Goal: Task Accomplishment & Management: Use online tool/utility

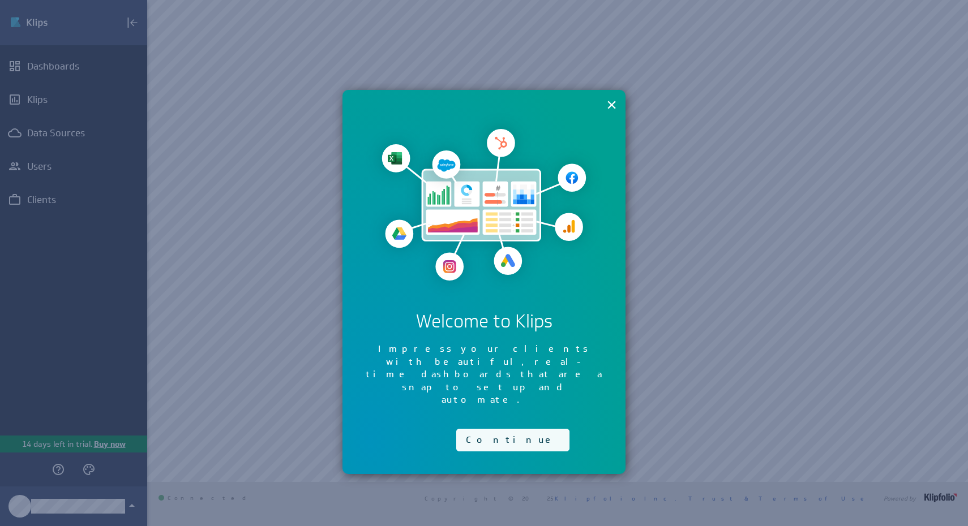
click at [503, 429] on button "Continue" at bounding box center [512, 440] width 113 height 23
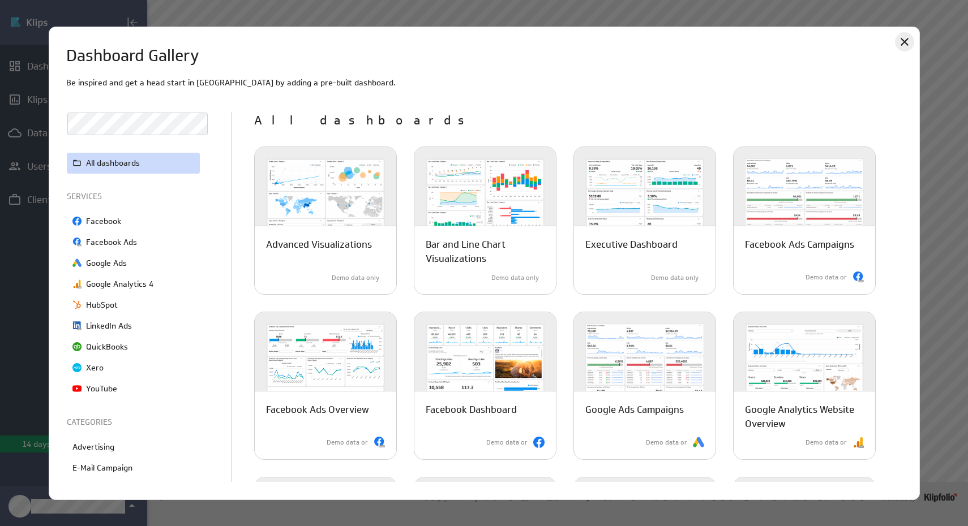
click at [905, 44] on icon "Close" at bounding box center [904, 42] width 8 height 8
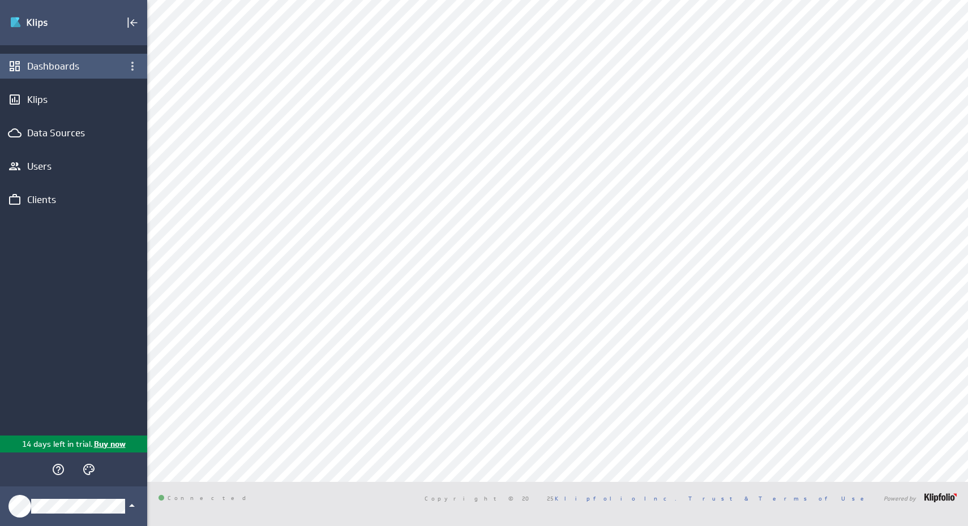
click at [97, 73] on div "Dashboards" at bounding box center [73, 66] width 147 height 25
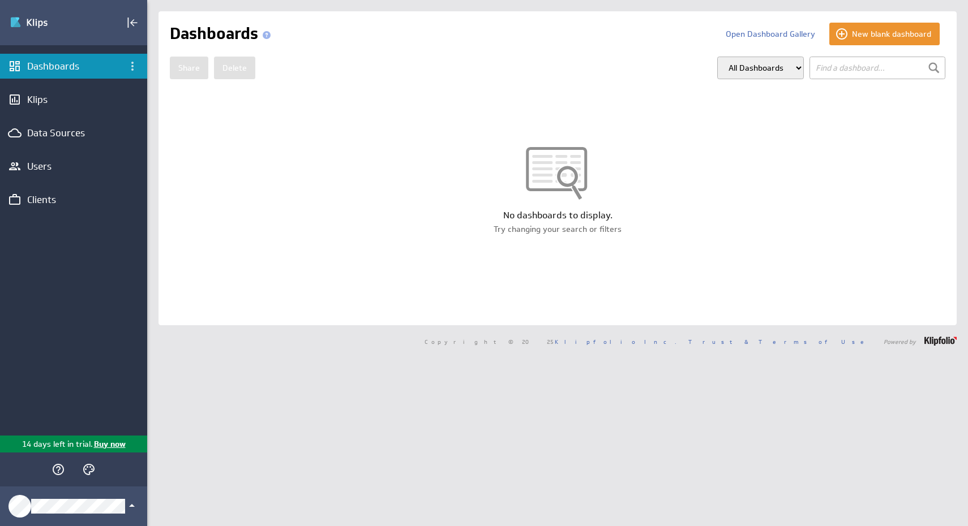
click at [798, 68] on select "All Dashboards My Dashboards Group: Default" at bounding box center [760, 68] width 87 height 23
click at [269, 37] on span at bounding box center [267, 35] width 8 height 8
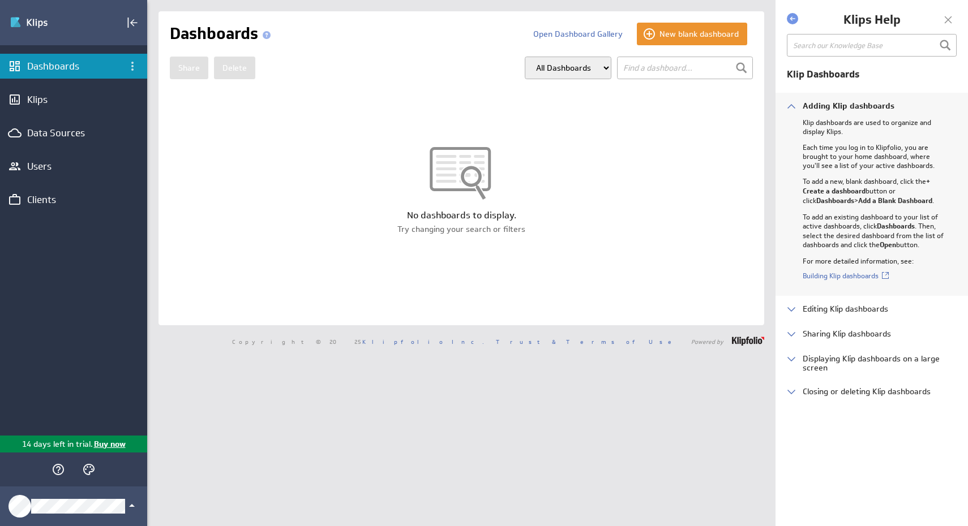
click at [269, 37] on span at bounding box center [267, 35] width 8 height 8
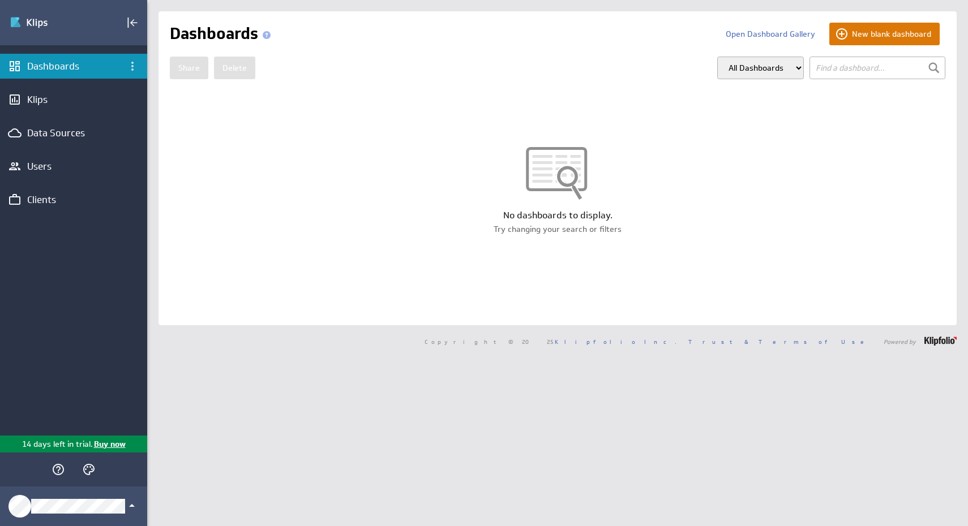
click at [843, 33] on button "New blank dashboard" at bounding box center [884, 34] width 110 height 23
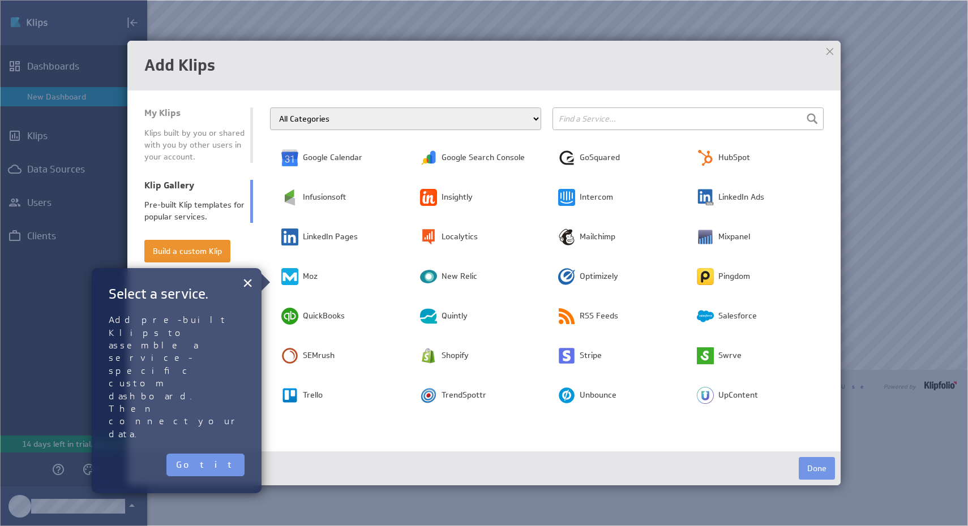
scroll to position [204, 0]
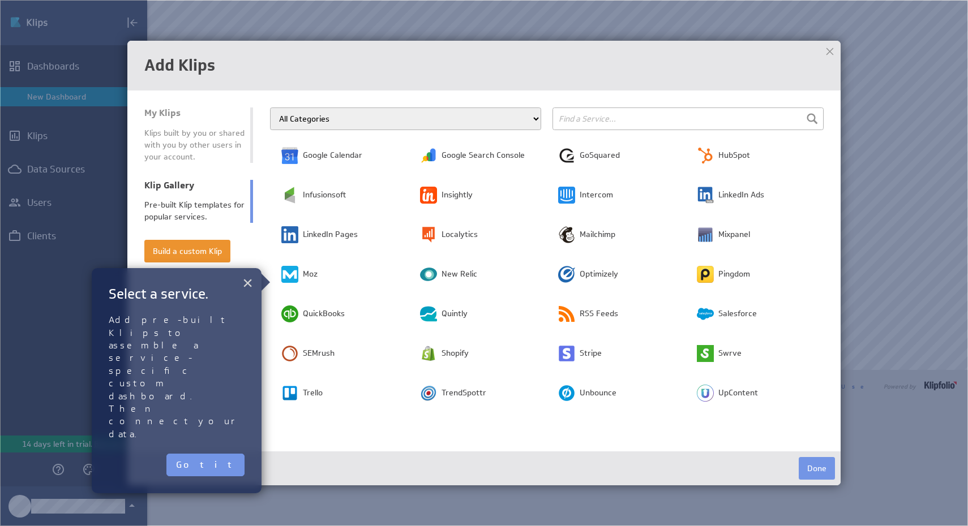
click at [248, 287] on button "×" at bounding box center [247, 283] width 11 height 23
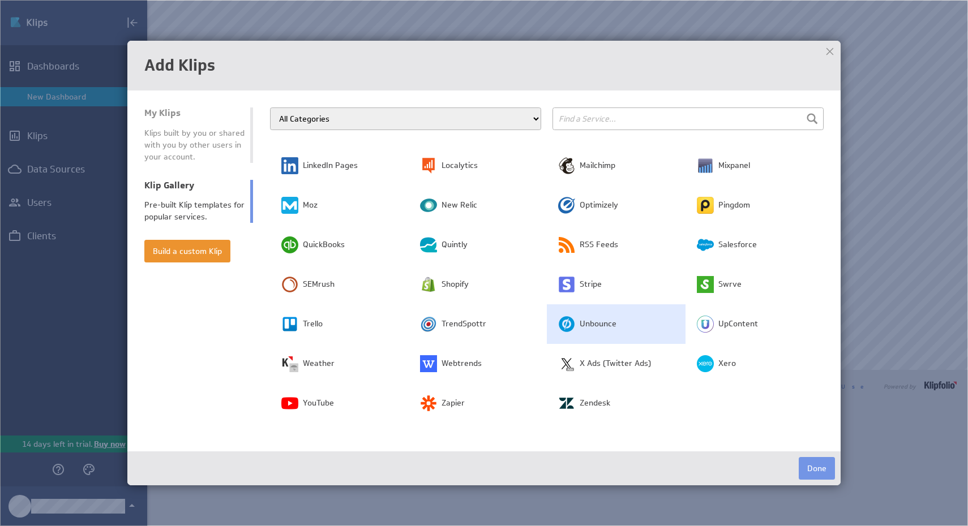
scroll to position [0, 0]
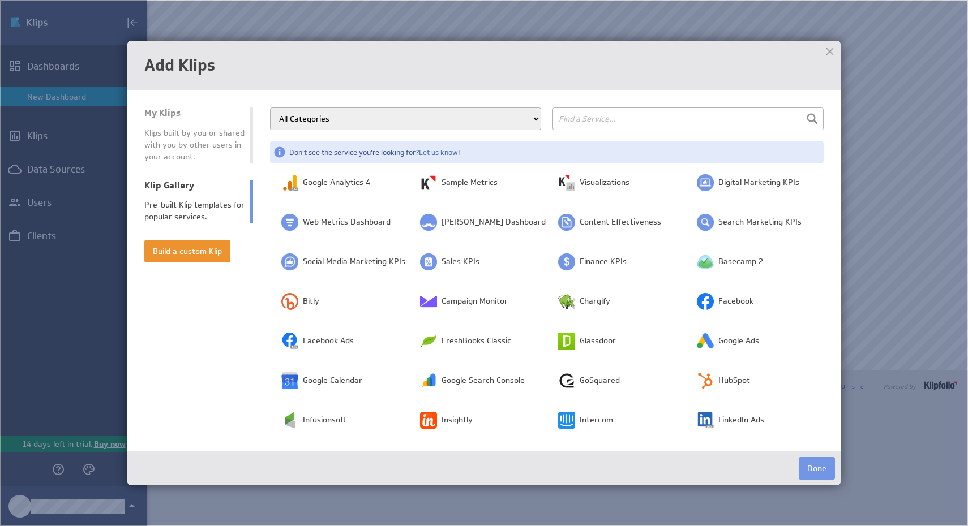
click at [589, 121] on input "text" at bounding box center [687, 119] width 271 height 23
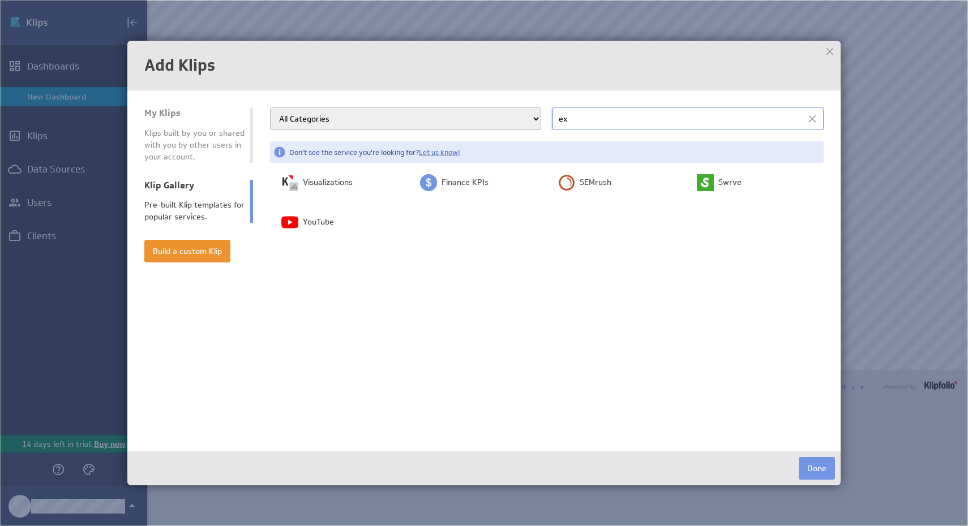
type input "e"
click at [568, 74] on div "Add Klips" at bounding box center [483, 66] width 713 height 50
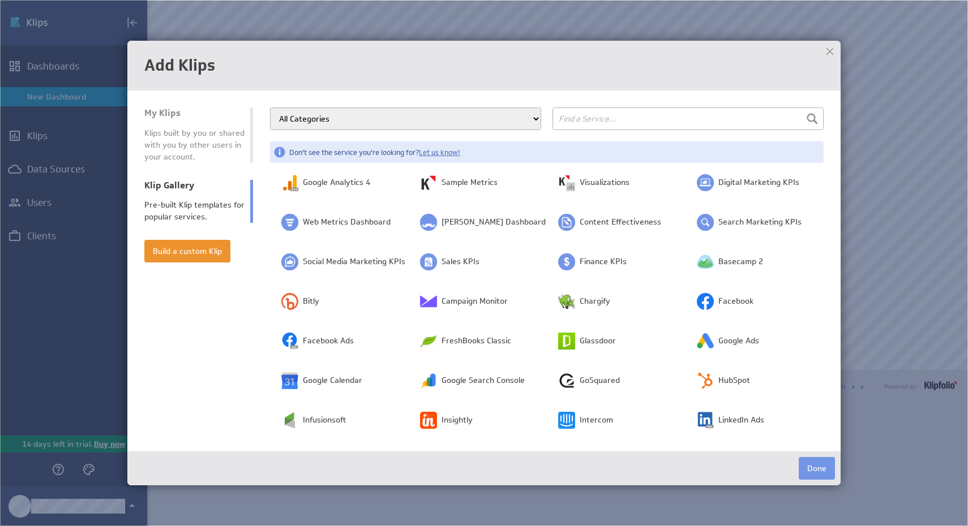
click at [830, 47] on div at bounding box center [829, 51] width 17 height 17
click at [606, 180] on span "Visualizations" at bounding box center [604, 182] width 50 height 11
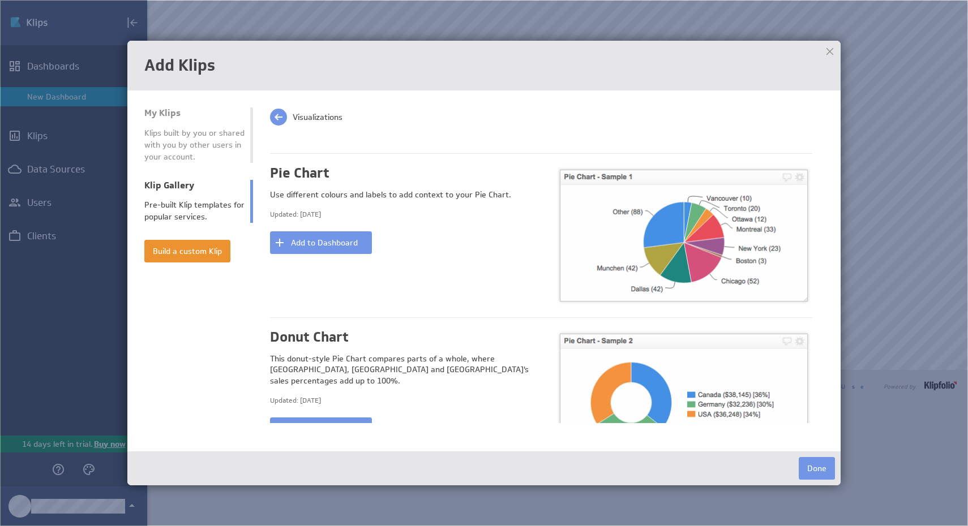
scroll to position [823, 0]
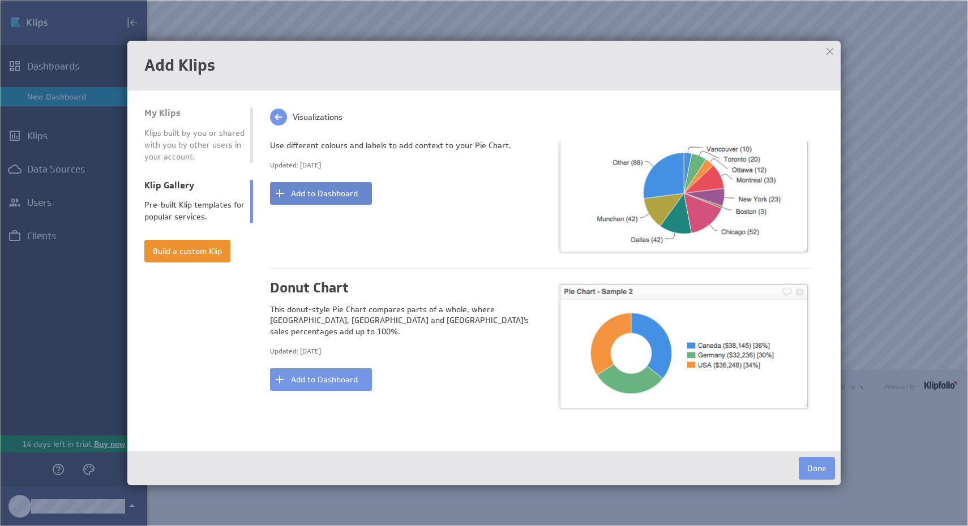
click at [366, 201] on button "Add to Dashboard" at bounding box center [321, 193] width 102 height 23
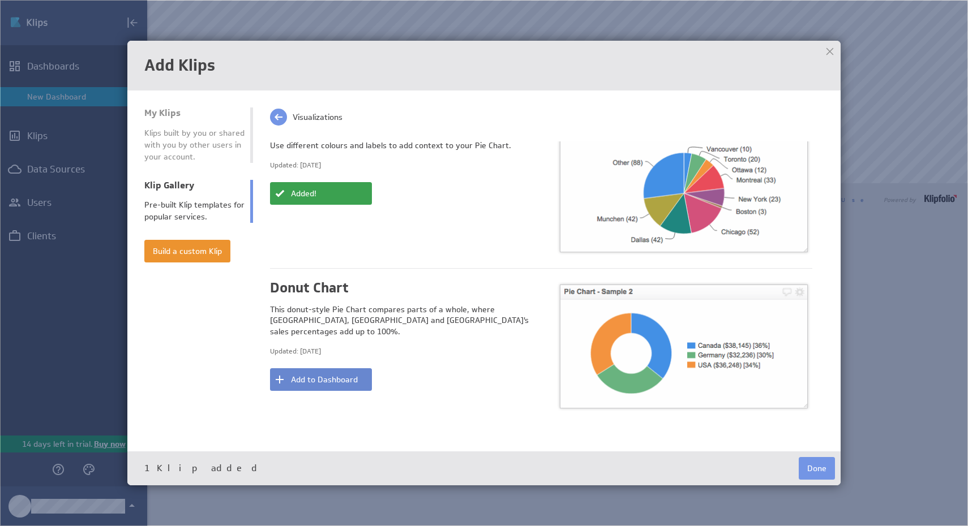
click at [352, 368] on button "Add to Dashboard" at bounding box center [321, 379] width 102 height 23
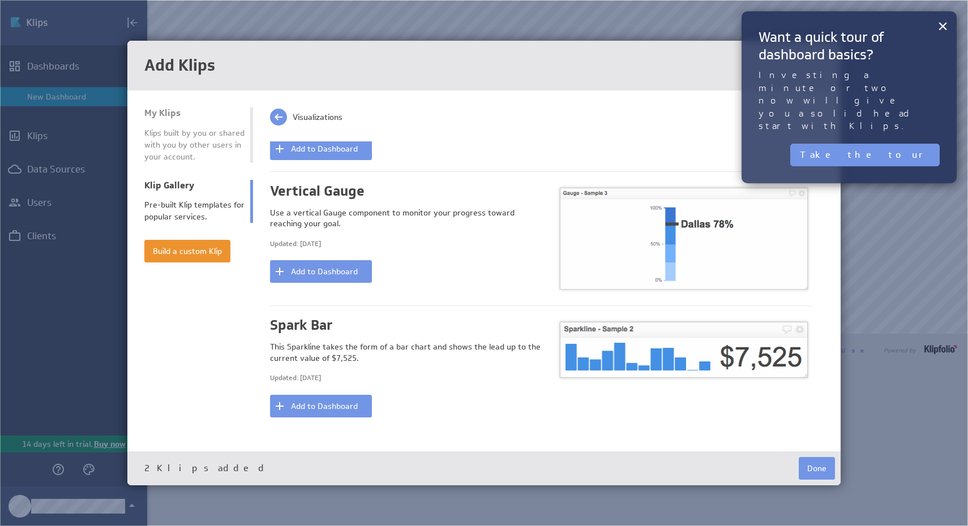
scroll to position [1357, 0]
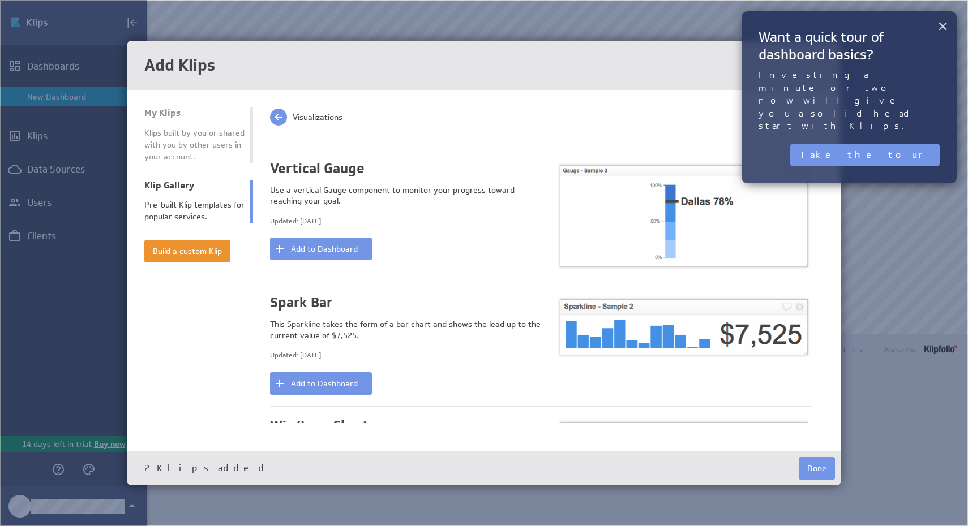
click at [941, 26] on button "×" at bounding box center [942, 26] width 11 height 23
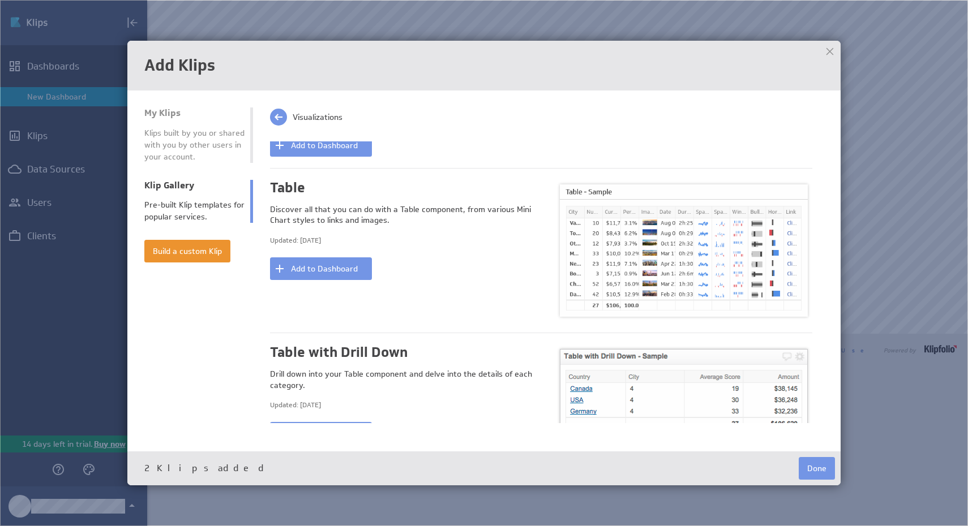
scroll to position [1829, 0]
click at [362, 273] on button "Add to Dashboard" at bounding box center [321, 270] width 102 height 23
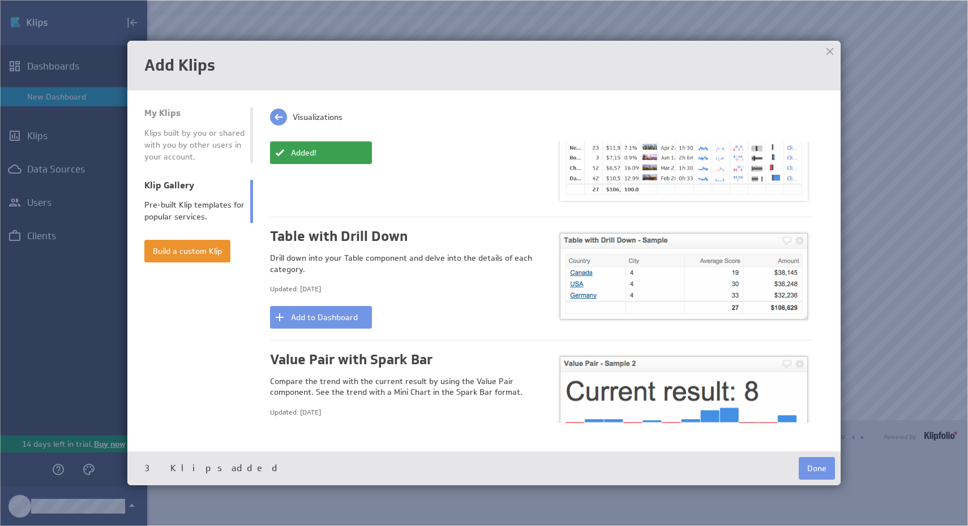
scroll to position [1948, 0]
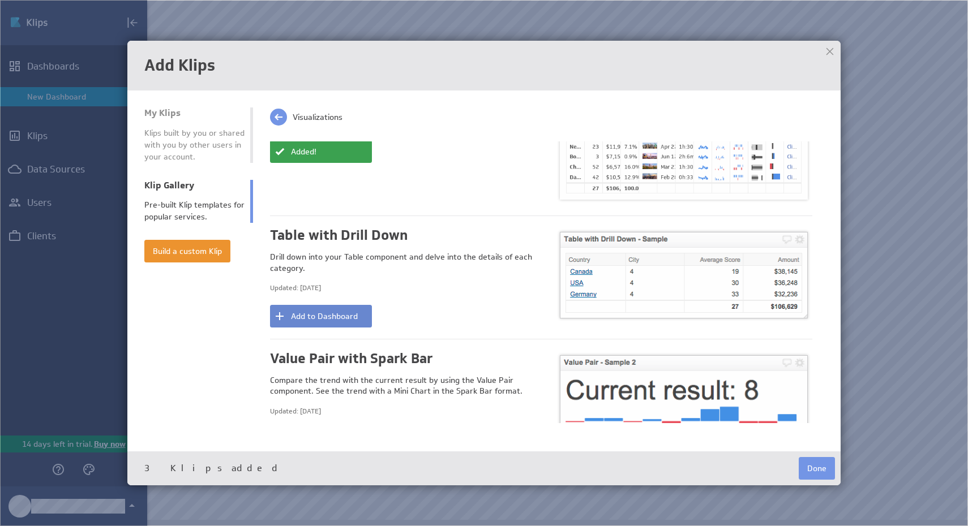
click at [364, 323] on button "Add to Dashboard" at bounding box center [321, 316] width 102 height 23
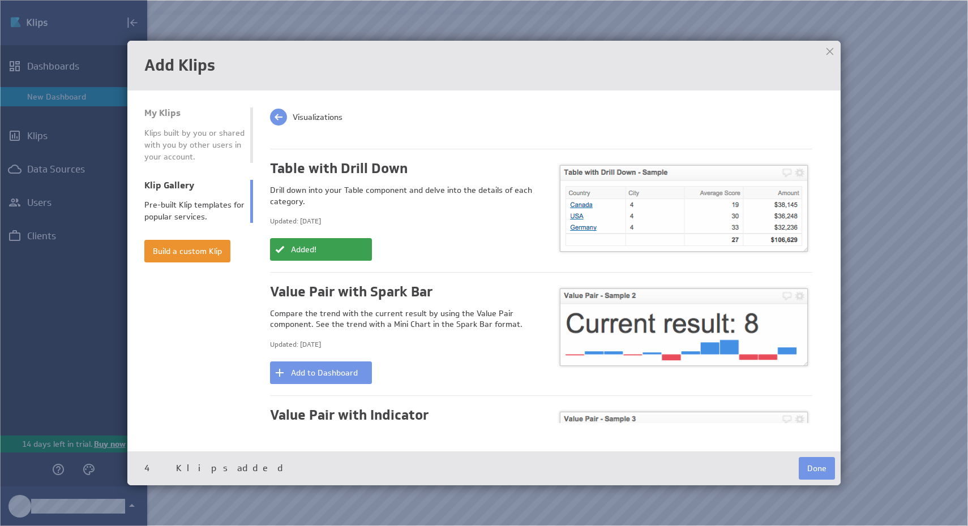
scroll to position [2130, 0]
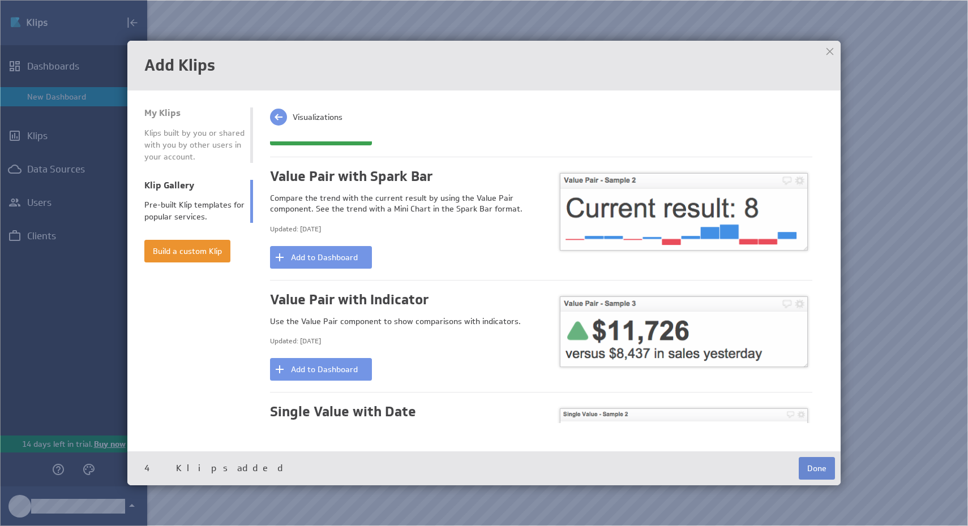
click at [817, 465] on button "Done" at bounding box center [816, 468] width 36 height 23
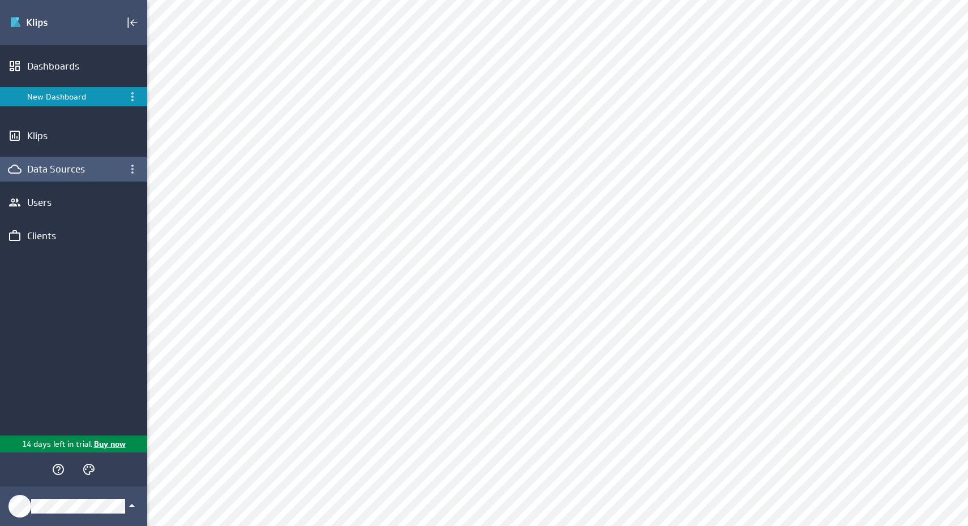
click at [84, 174] on div "Data Sources" at bounding box center [73, 169] width 93 height 12
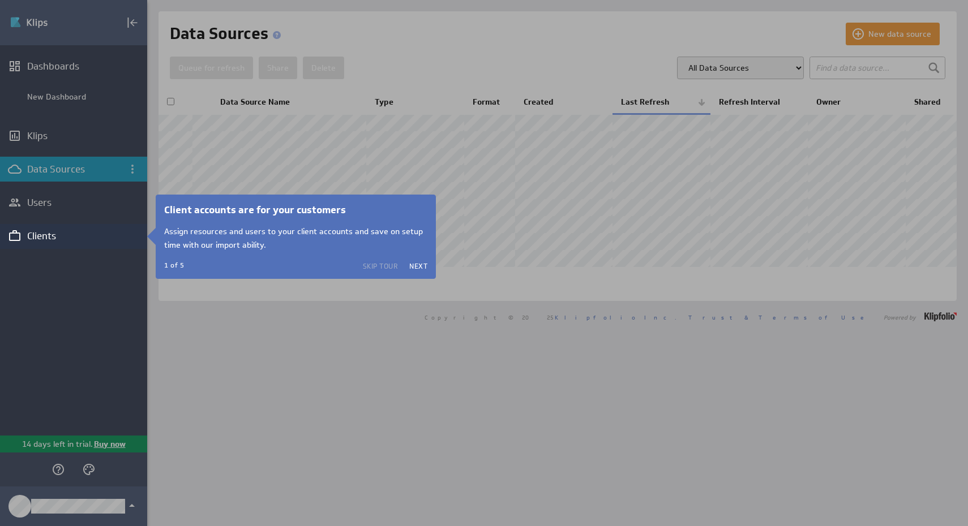
click at [386, 261] on button "Skip Tour" at bounding box center [381, 265] width 36 height 9
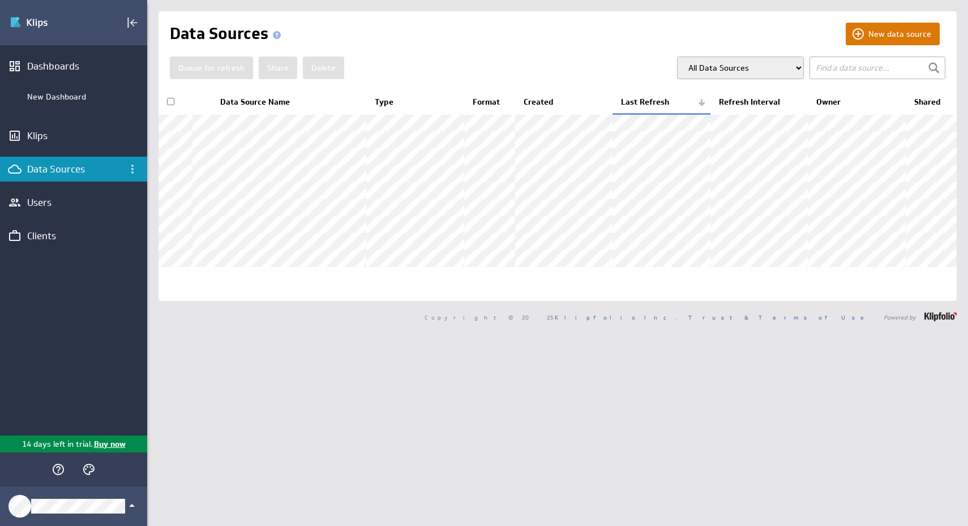
click at [860, 33] on button "New data source" at bounding box center [892, 34] width 94 height 23
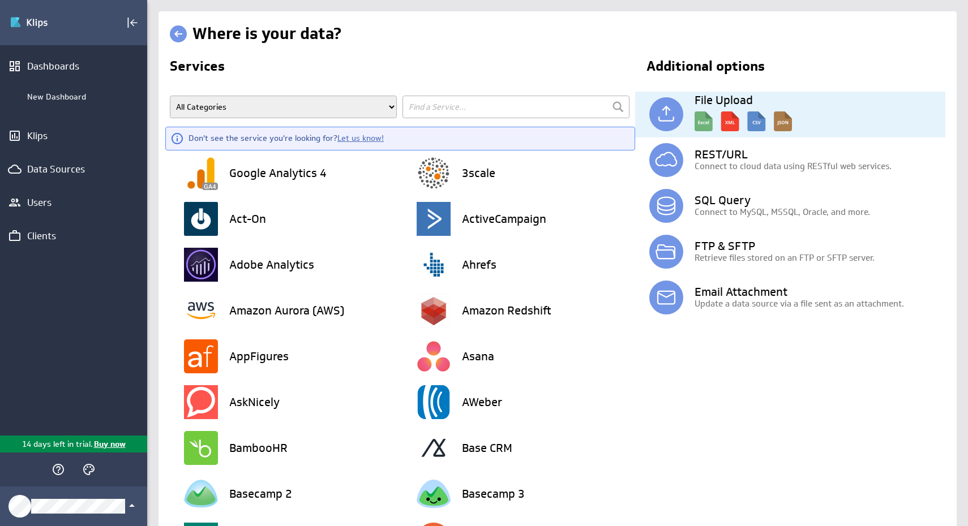
click at [707, 124] on img at bounding box center [742, 118] width 97 height 25
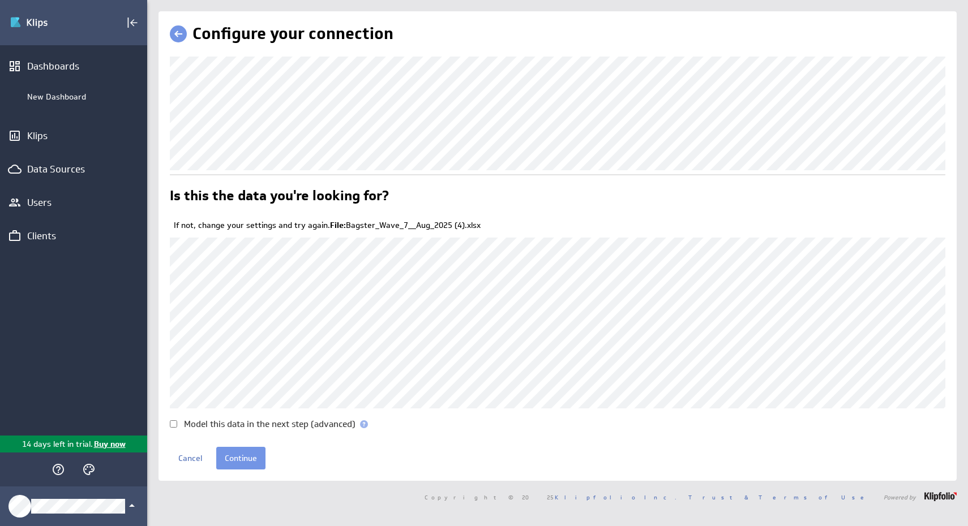
click at [242, 422] on label "Model this data in the next step (advanced)" at bounding box center [269, 424] width 171 height 8
click at [177, 422] on input "Model this data in the next step (advanced)" at bounding box center [173, 423] width 7 height 7
checkbox input "true"
click at [252, 461] on input "Continue" at bounding box center [240, 458] width 49 height 23
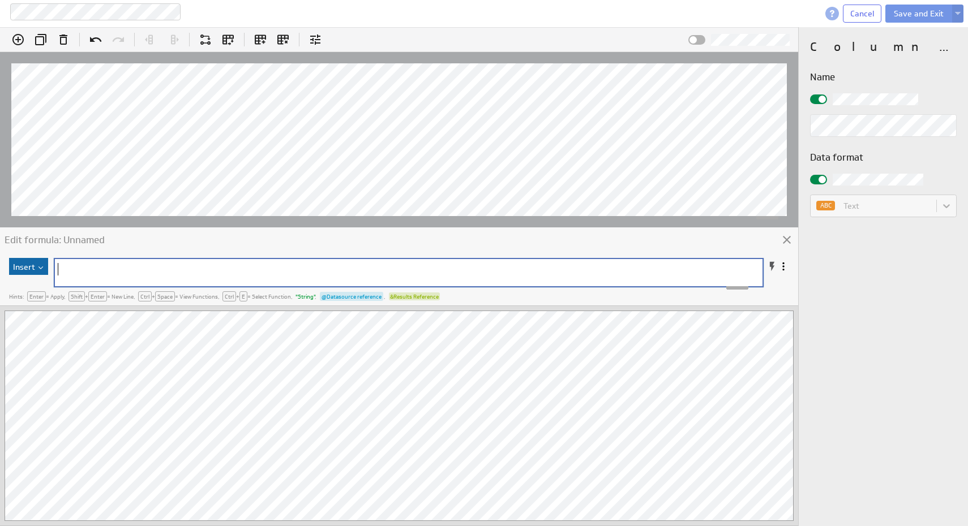
scroll to position [4, 0]
click at [111, 270] on pre at bounding box center [397, 269] width 685 height 12
click at [40, 267] on img at bounding box center [39, 268] width 9 height 3
click at [140, 240] on div "Edit formula: Unnamed" at bounding box center [399, 241] width 798 height 28
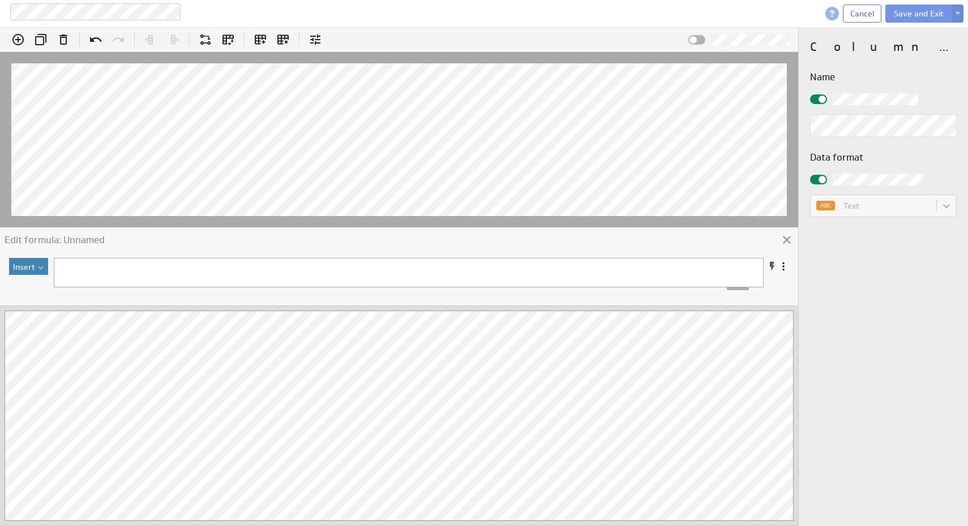
click at [40, 269] on button "Insert" at bounding box center [28, 266] width 39 height 17
click at [260, 257] on div "Insert Hints: Enter = Apply , Shift + Enter = New Line , Ctrl + Space = View Fu…" at bounding box center [399, 281] width 789 height 49
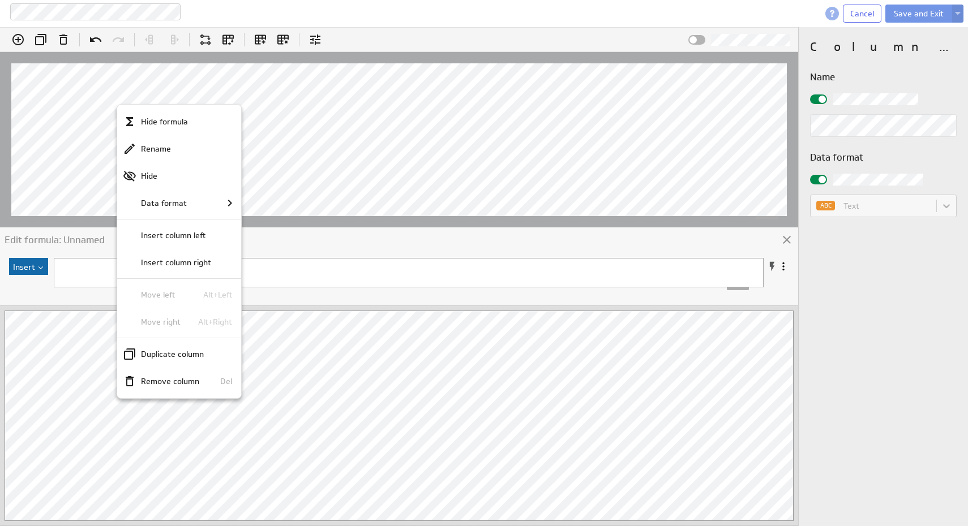
click at [296, 88] on div at bounding box center [484, 263] width 968 height 526
click at [261, 91] on div at bounding box center [484, 263] width 968 height 526
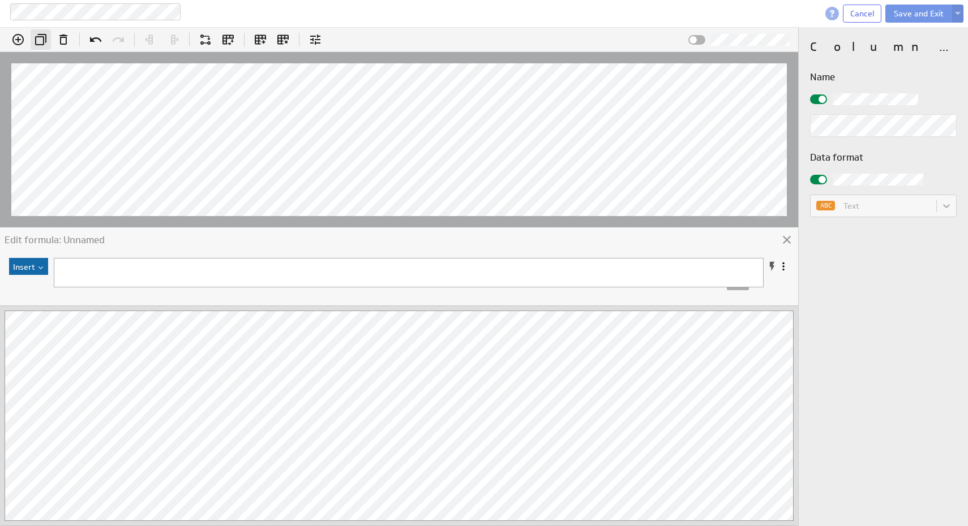
click at [42, 45] on icon "Duplicate column" at bounding box center [41, 40] width 14 height 14
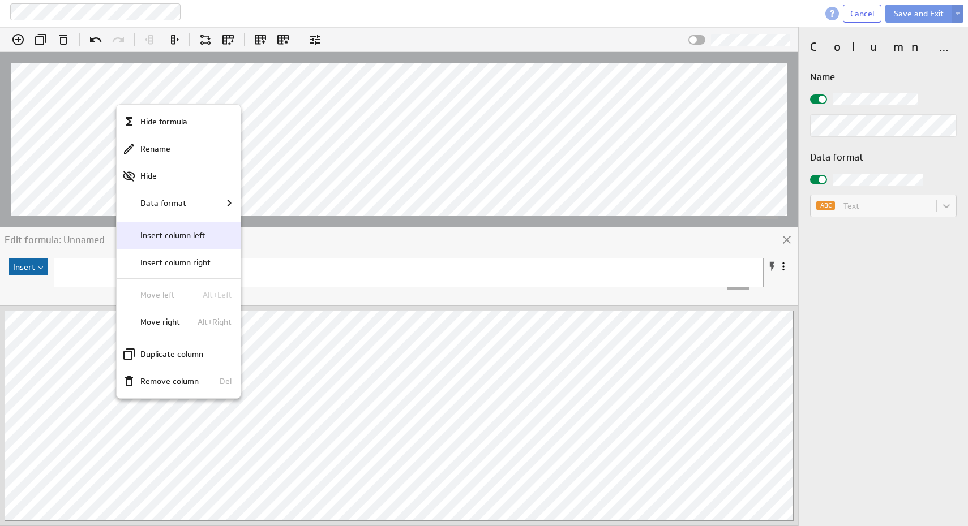
click at [183, 235] on p "Insert column left" at bounding box center [172, 236] width 65 height 12
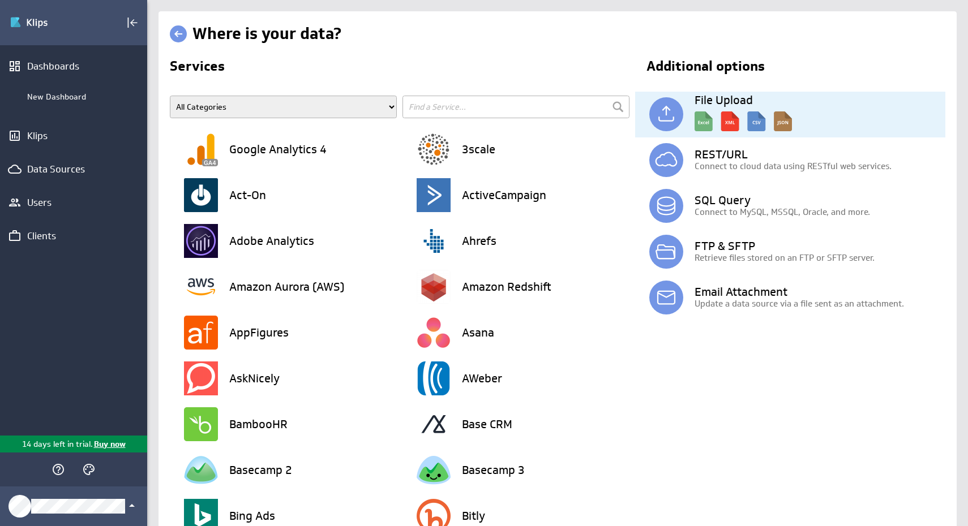
click at [703, 124] on img at bounding box center [742, 118] width 97 height 25
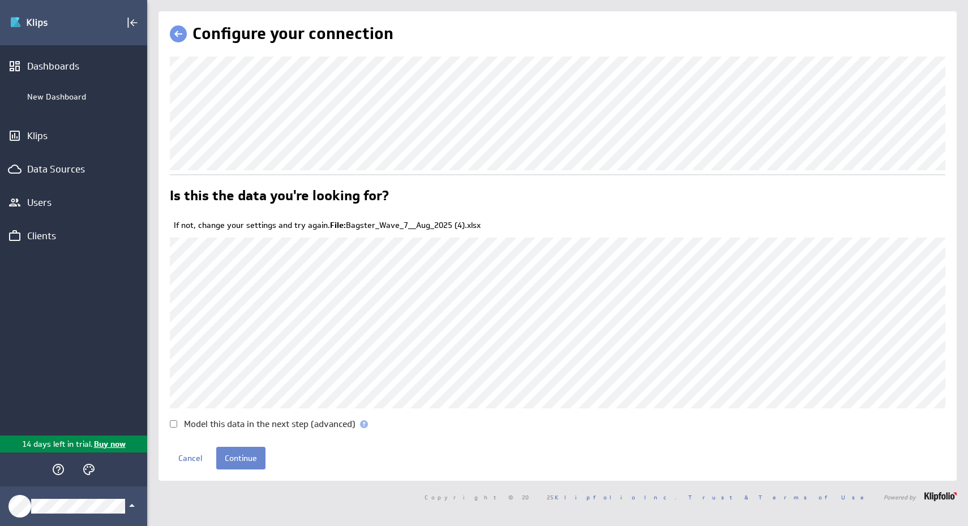
click at [250, 455] on input "Continue" at bounding box center [240, 458] width 49 height 23
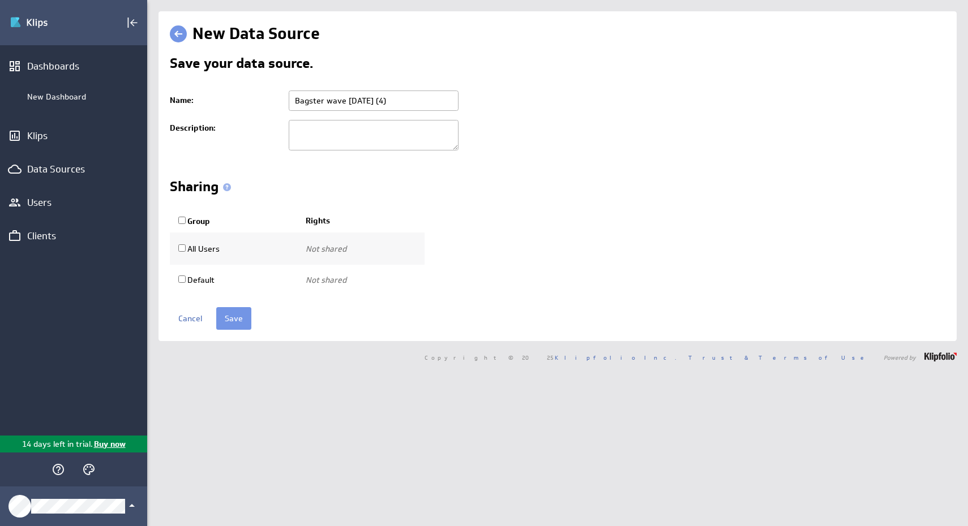
click at [360, 143] on textarea at bounding box center [374, 135] width 170 height 31
type textarea "Bagster"
click at [233, 326] on input "Save" at bounding box center [233, 318] width 35 height 23
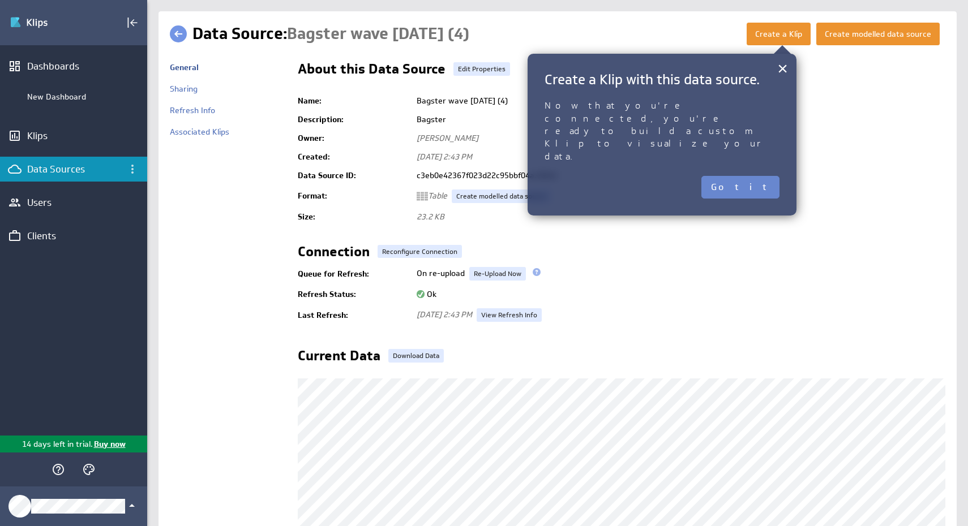
click at [766, 176] on button "Got it" at bounding box center [740, 187] width 78 height 23
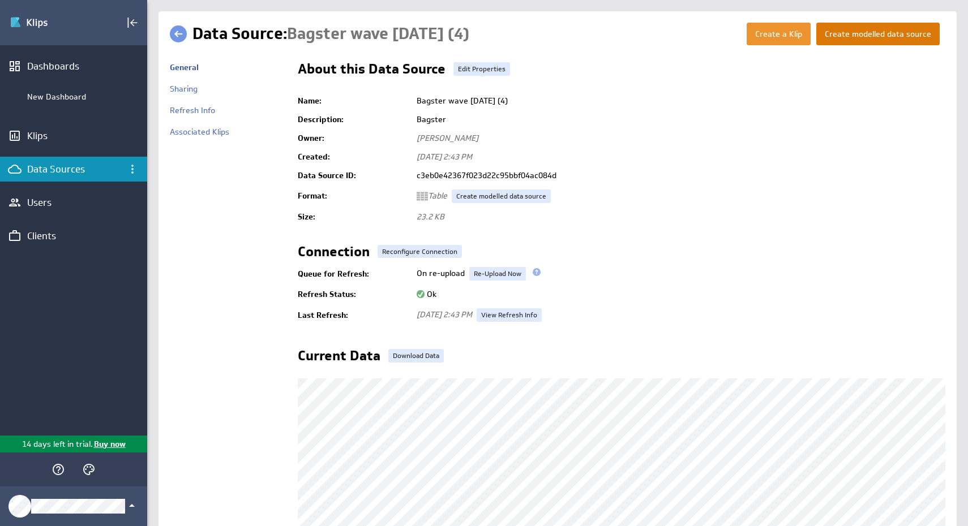
click at [866, 31] on button "Create modelled data source" at bounding box center [877, 34] width 123 height 23
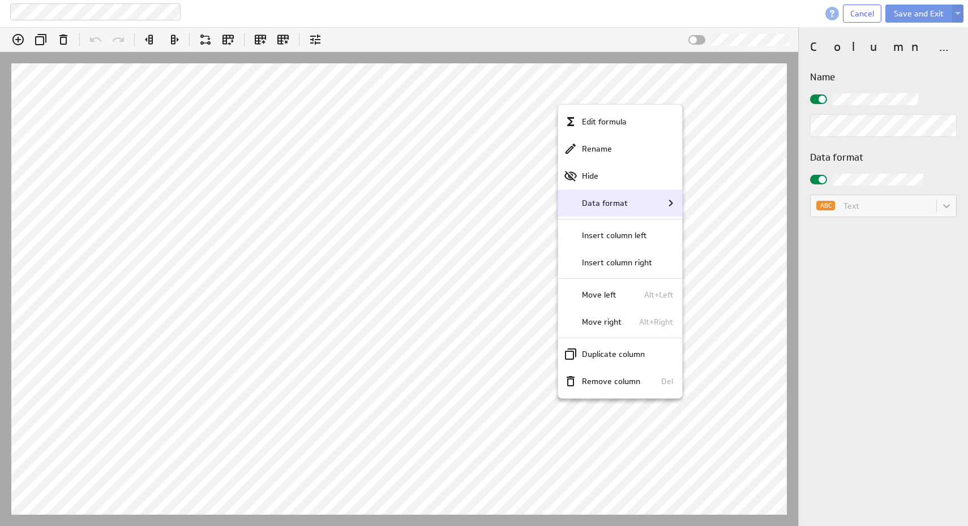
click at [628, 206] on div "Data format" at bounding box center [621, 203] width 114 height 14
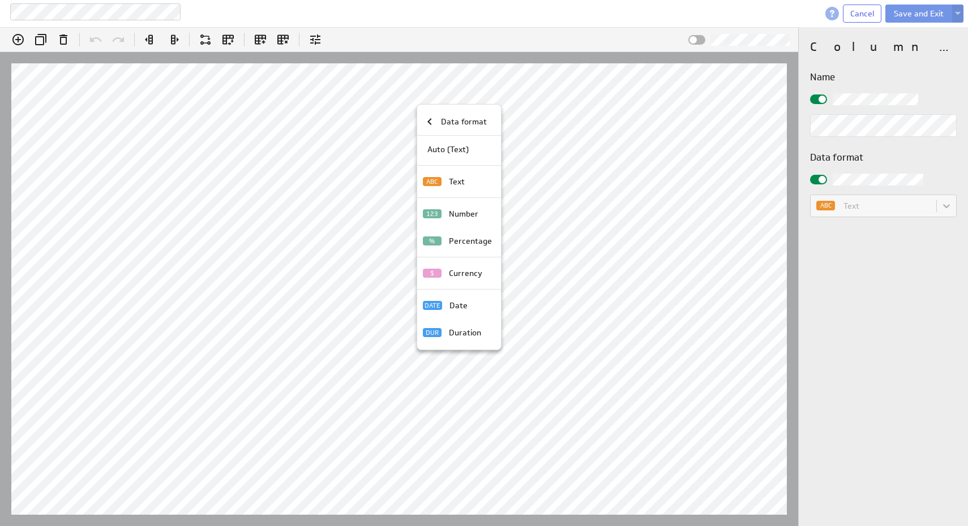
click at [594, 190] on div at bounding box center [484, 263] width 968 height 526
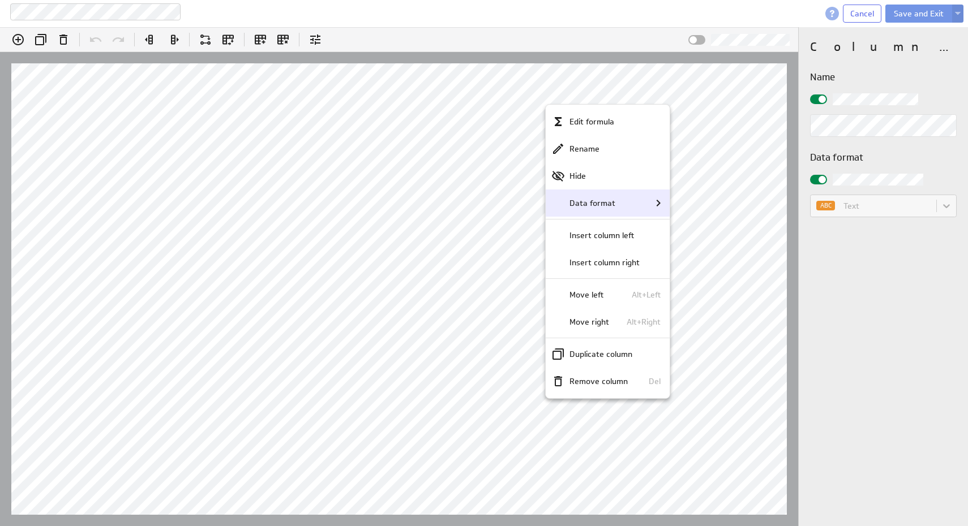
click at [621, 208] on div "Data format" at bounding box center [608, 203] width 114 height 14
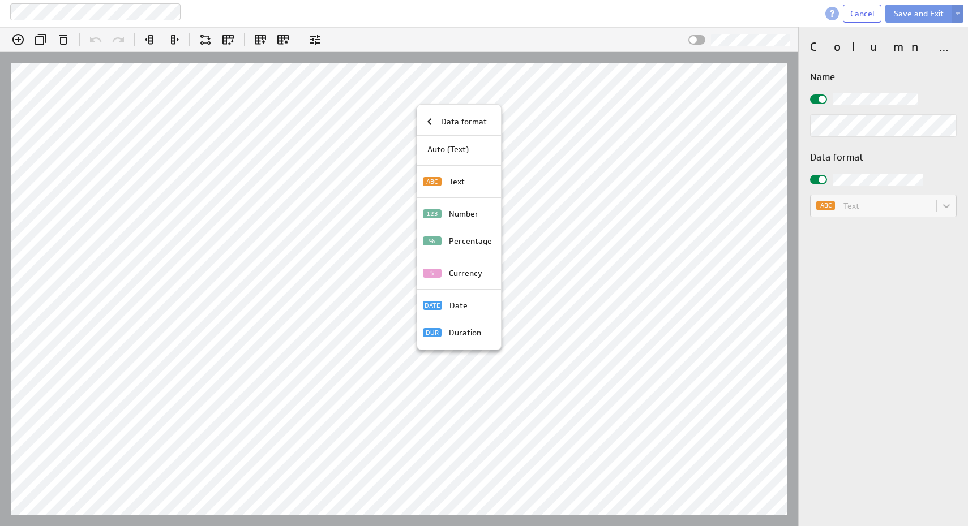
click at [597, 275] on div at bounding box center [484, 263] width 968 height 526
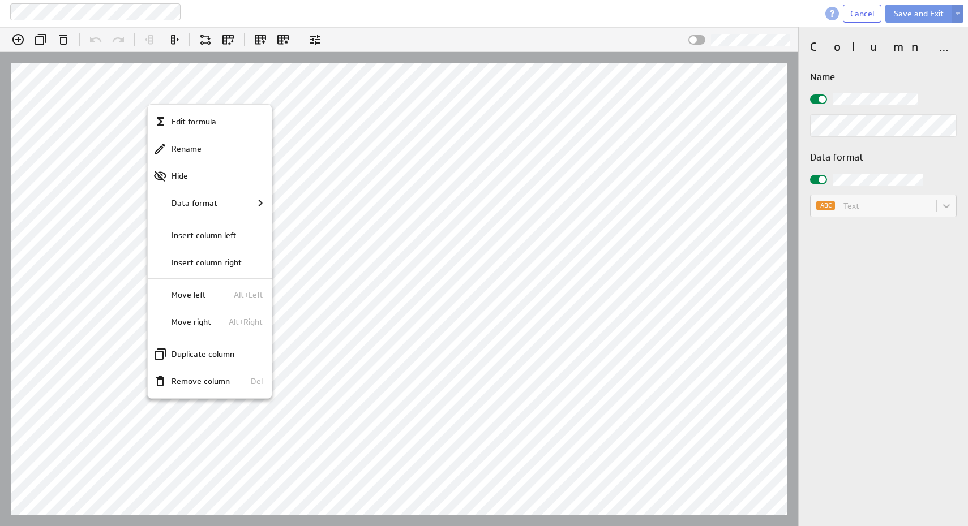
click at [376, 193] on div at bounding box center [484, 263] width 968 height 526
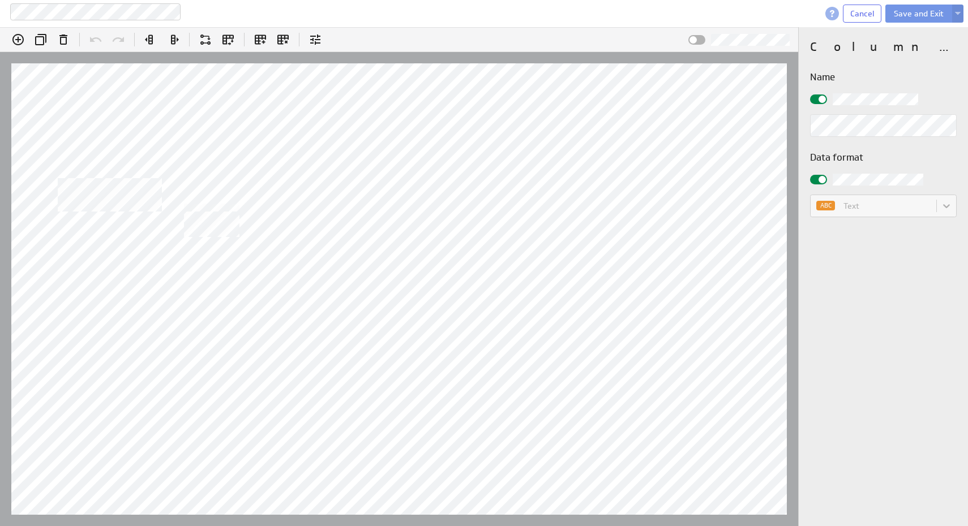
click at [133, 178] on body "Bagster wave 7 aug 2025 (4) Cancel Save and Exit (no message) Edit formula: Pla…" at bounding box center [484, 263] width 968 height 526
click at [903, 13] on button "Save and Exit" at bounding box center [918, 14] width 67 height 18
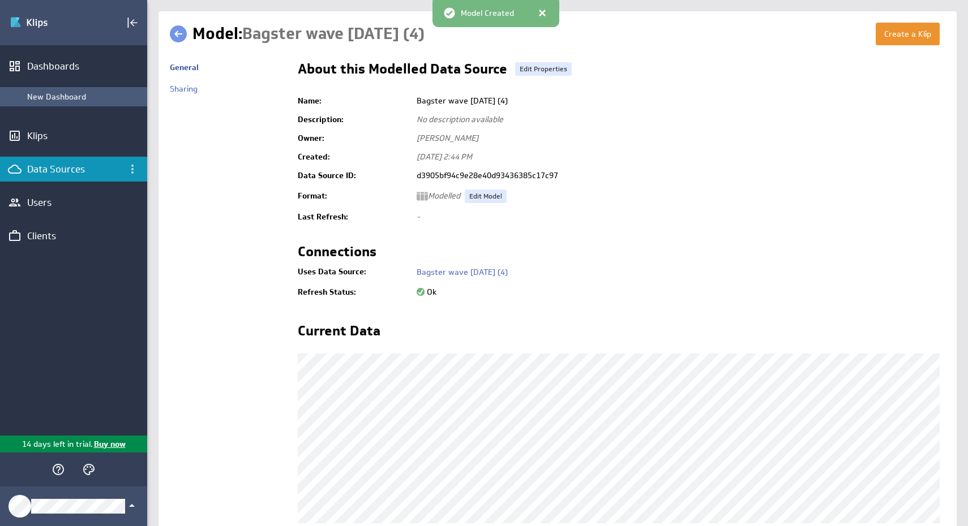
click at [70, 98] on div "New Dashboard" at bounding box center [84, 97] width 114 height 10
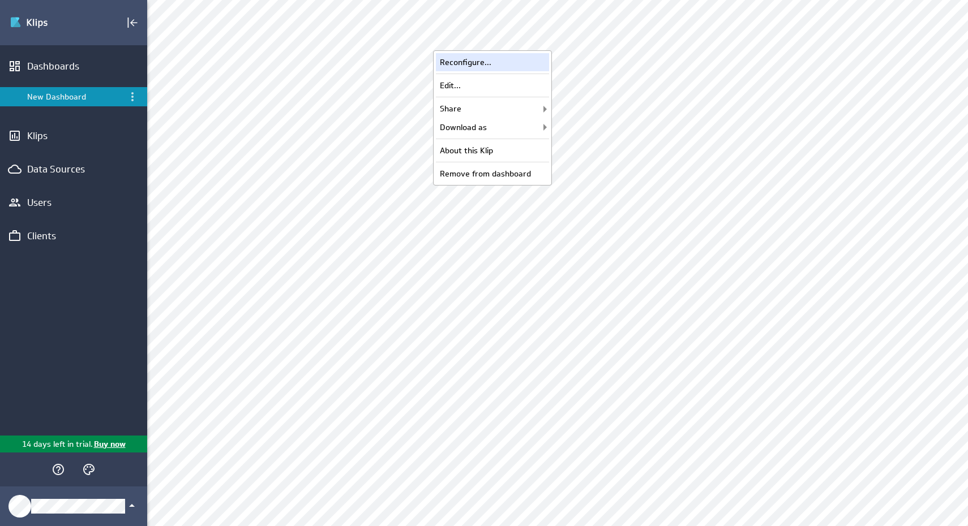
click at [508, 68] on div "Reconfigure..." at bounding box center [492, 62] width 113 height 18
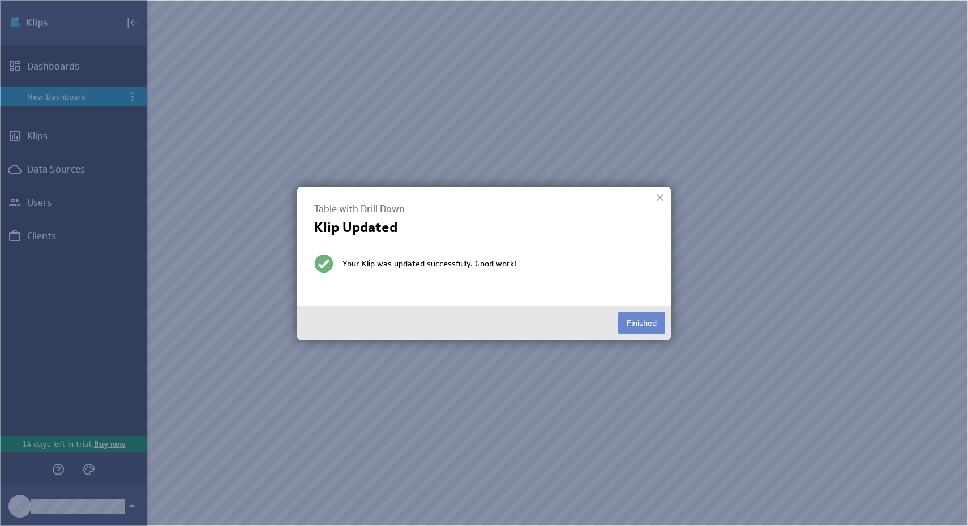
click at [644, 320] on button "Finished" at bounding box center [641, 323] width 47 height 23
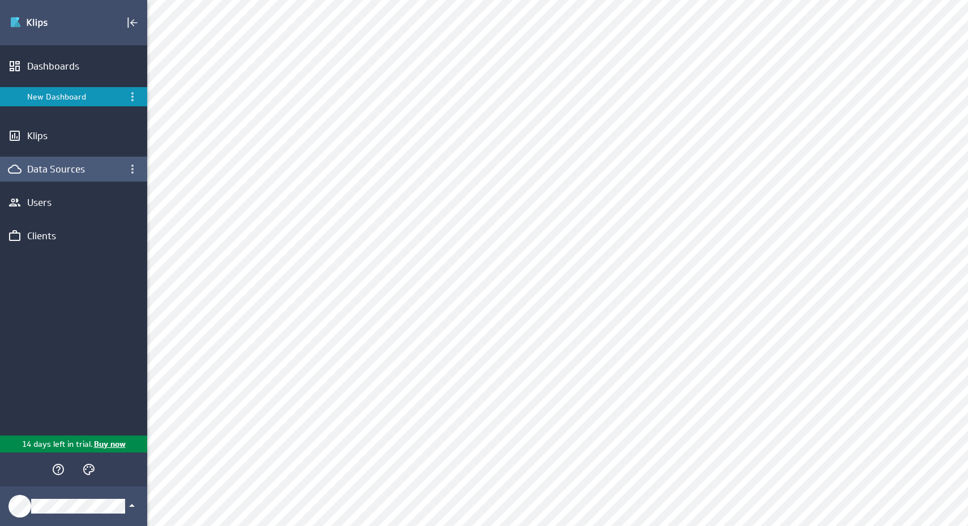
click at [46, 174] on div "Data Sources" at bounding box center [73, 169] width 93 height 12
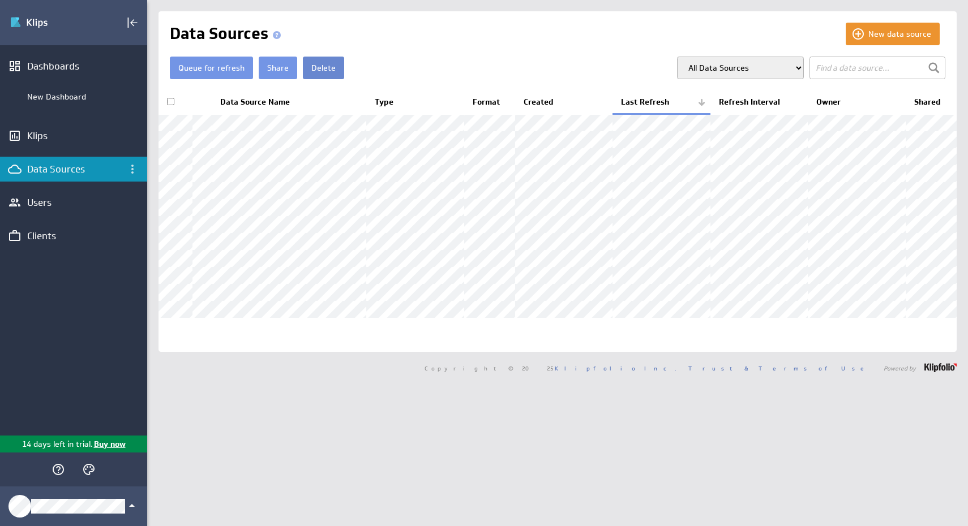
click at [324, 68] on button "Delete" at bounding box center [323, 68] width 41 height 23
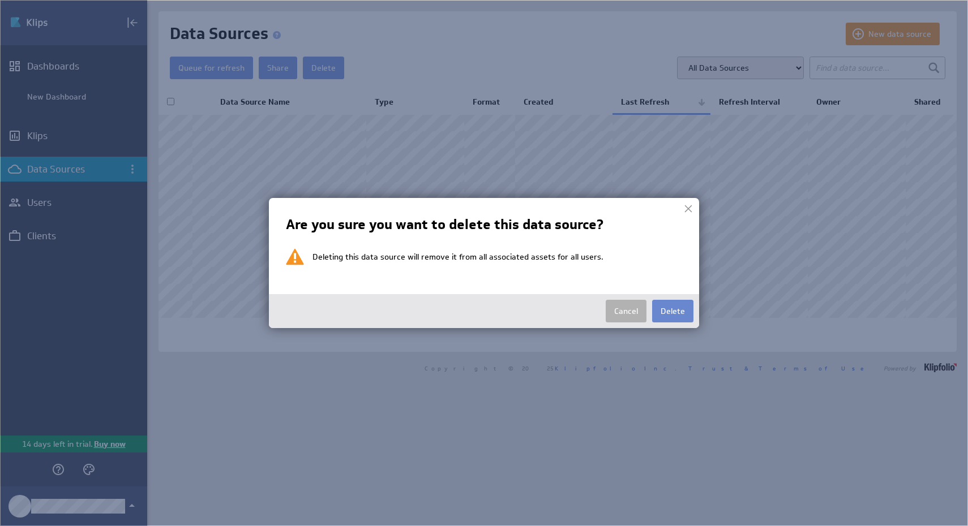
click at [671, 317] on button "Delete" at bounding box center [672, 311] width 41 height 23
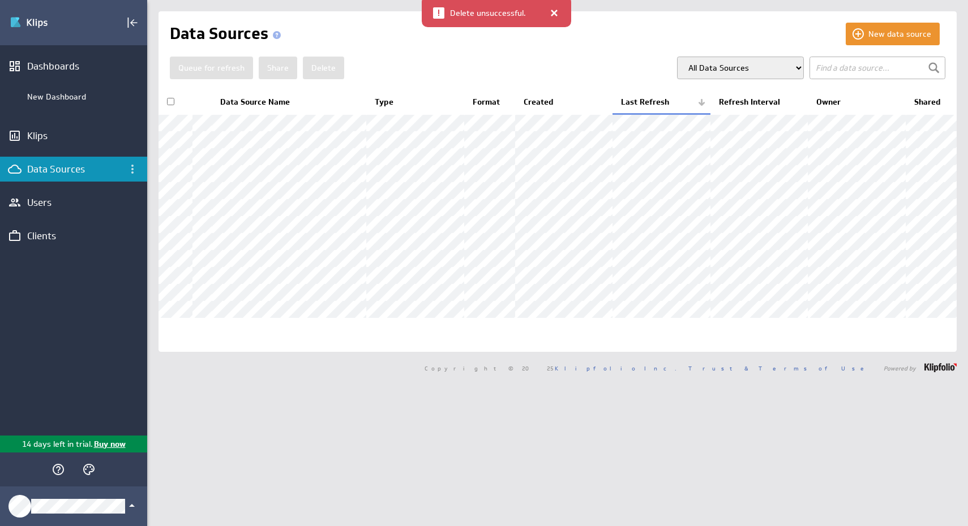
click at [217, 384] on div "Copyright © 2025 Klipfolio Inc. Trust & Terms of Use Powered by" at bounding box center [557, 368] width 820 height 32
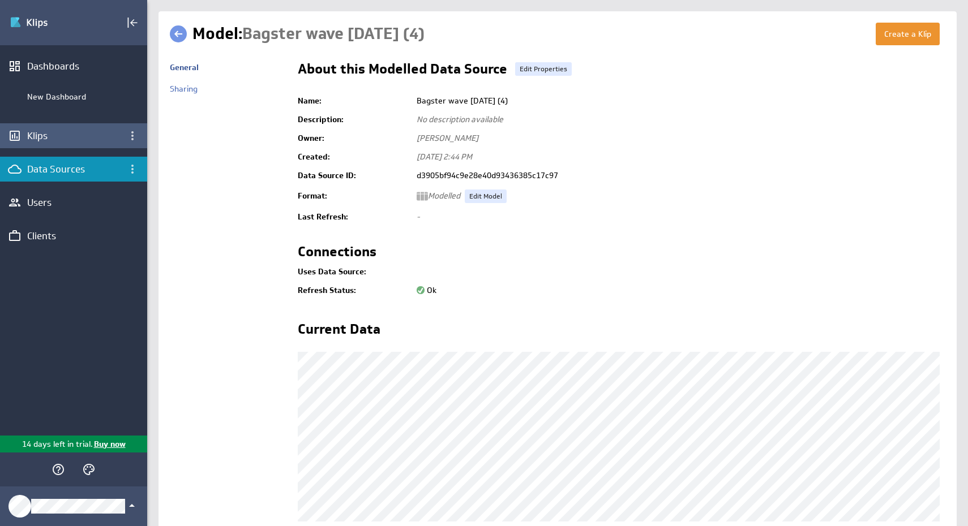
click at [71, 134] on div "Klips" at bounding box center [73, 136] width 93 height 12
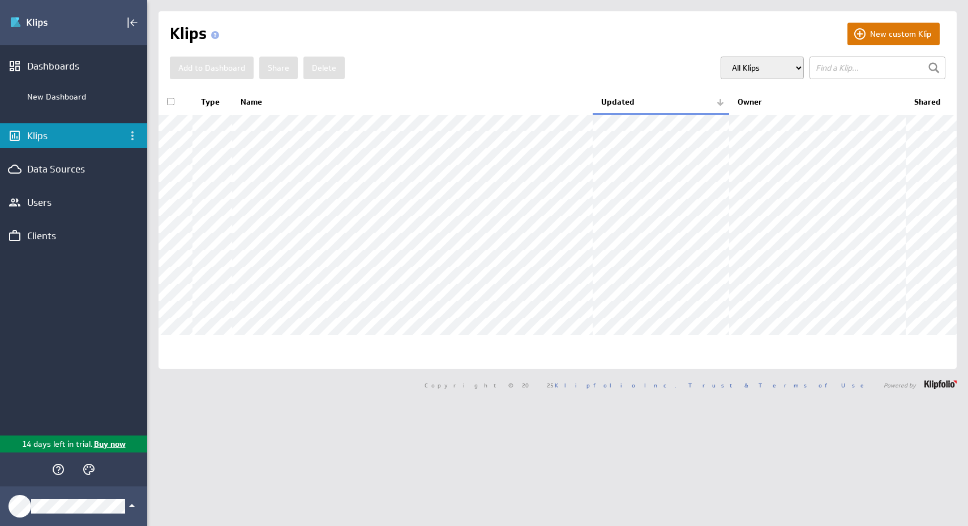
click at [859, 34] on button "New custom Klip" at bounding box center [893, 34] width 92 height 23
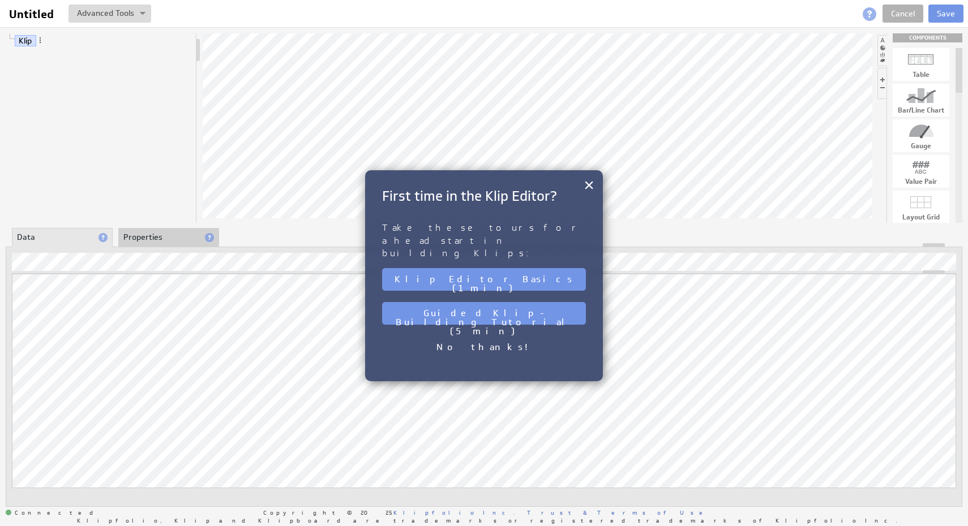
click at [581, 187] on h2 "First time in the Klip Editor?" at bounding box center [484, 196] width 204 height 18
click at [586, 187] on button "×" at bounding box center [588, 185] width 11 height 23
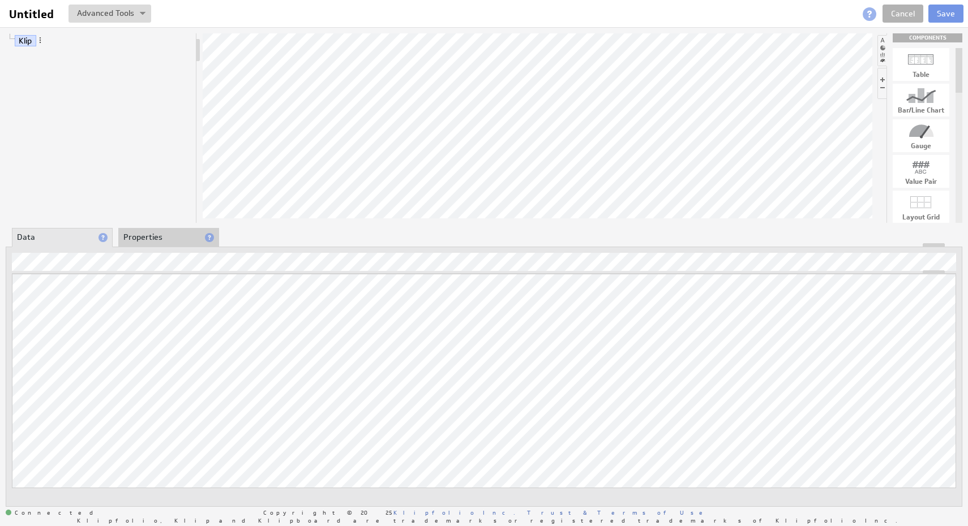
click at [927, 65] on div at bounding box center [920, 60] width 57 height 18
drag, startPoint x: 927, startPoint y: 65, endPoint x: 587, endPoint y: 108, distance: 342.8
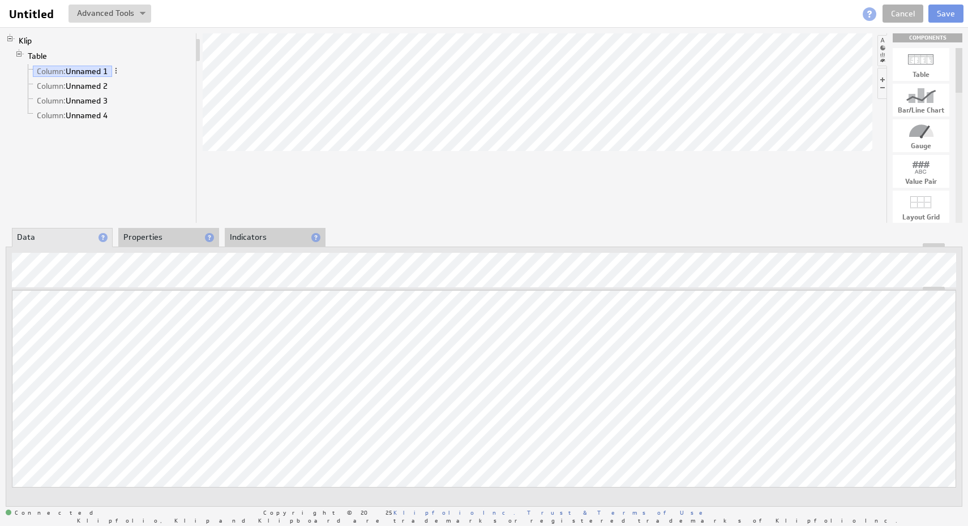
click at [156, 237] on li "Properties" at bounding box center [168, 237] width 101 height 19
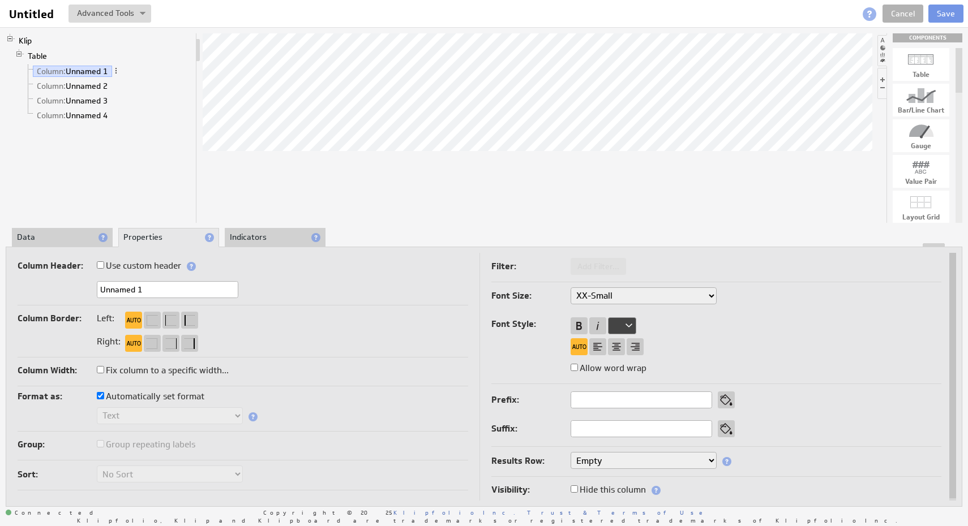
click at [260, 239] on li "Indicators" at bounding box center [275, 237] width 101 height 19
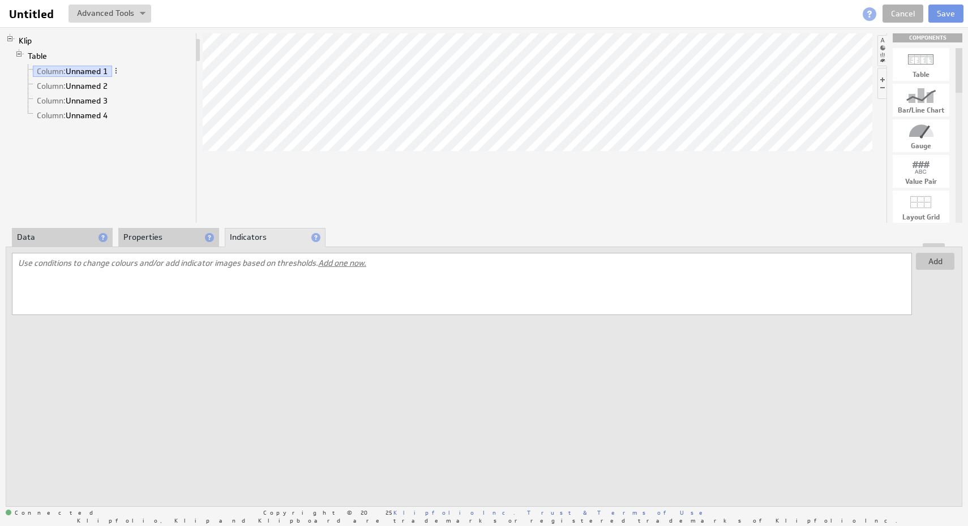
click at [75, 239] on li "Data" at bounding box center [62, 237] width 101 height 19
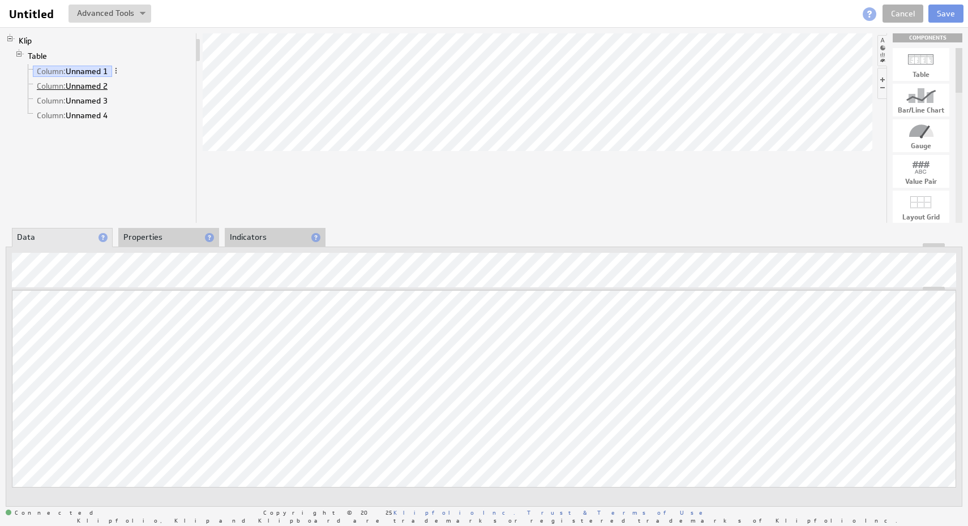
click at [104, 88] on link "Column: Unnamed 2" at bounding box center [72, 85] width 79 height 11
click at [99, 101] on link "Column: Unnamed 3" at bounding box center [72, 100] width 79 height 11
click at [99, 119] on link "Column: Unnamed 4" at bounding box center [72, 115] width 79 height 11
drag, startPoint x: 926, startPoint y: 141, endPoint x: 661, endPoint y: 215, distance: 275.5
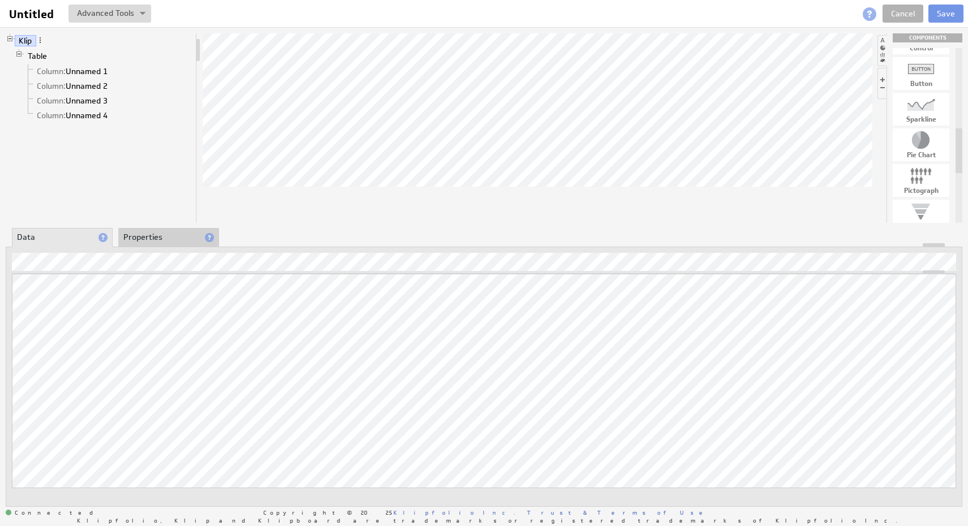
click at [923, 146] on div at bounding box center [920, 140] width 57 height 18
drag, startPoint x: 923, startPoint y: 146, endPoint x: 642, endPoint y: 144, distance: 281.2
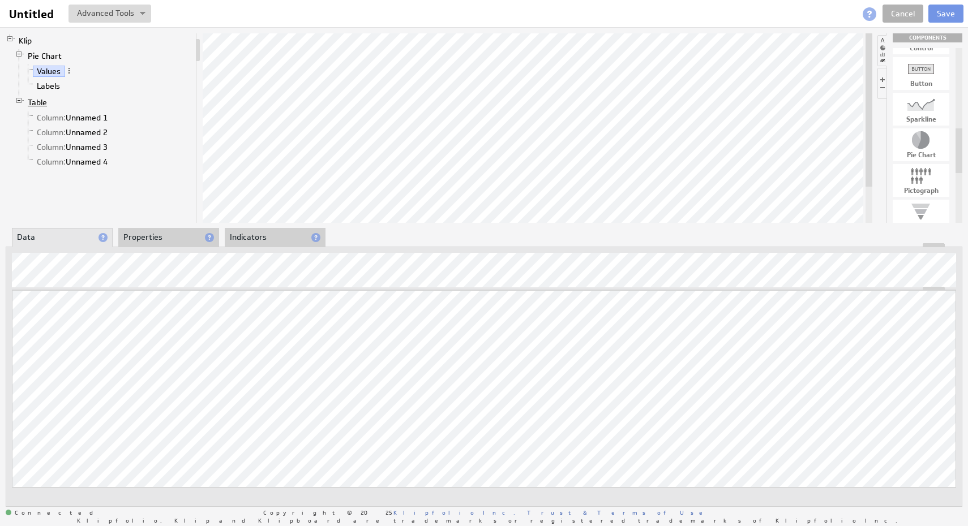
click at [36, 101] on link "Table" at bounding box center [38, 102] width 28 height 11
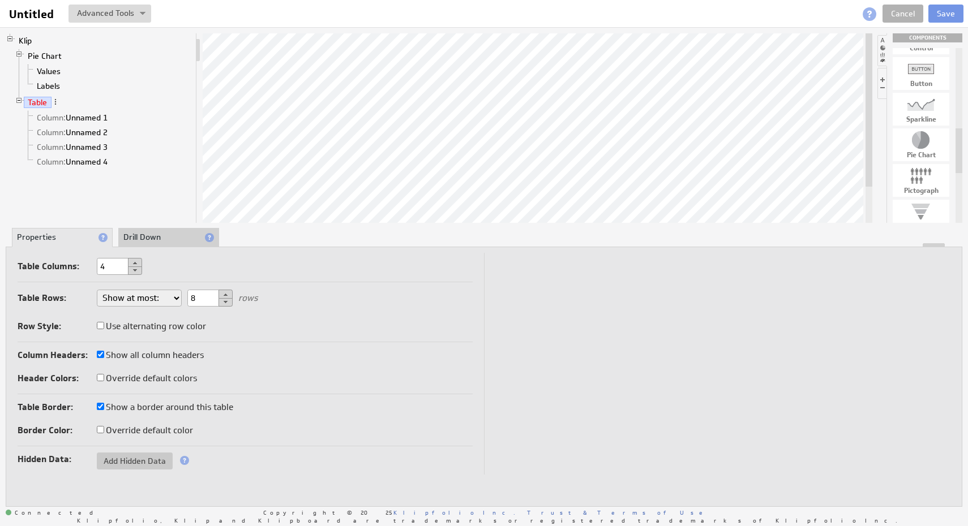
click at [36, 101] on link "Table" at bounding box center [38, 102] width 28 height 11
click at [18, 52] on div at bounding box center [19, 54] width 9 height 9
click at [15, 41] on link "Klip" at bounding box center [26, 40] width 22 height 11
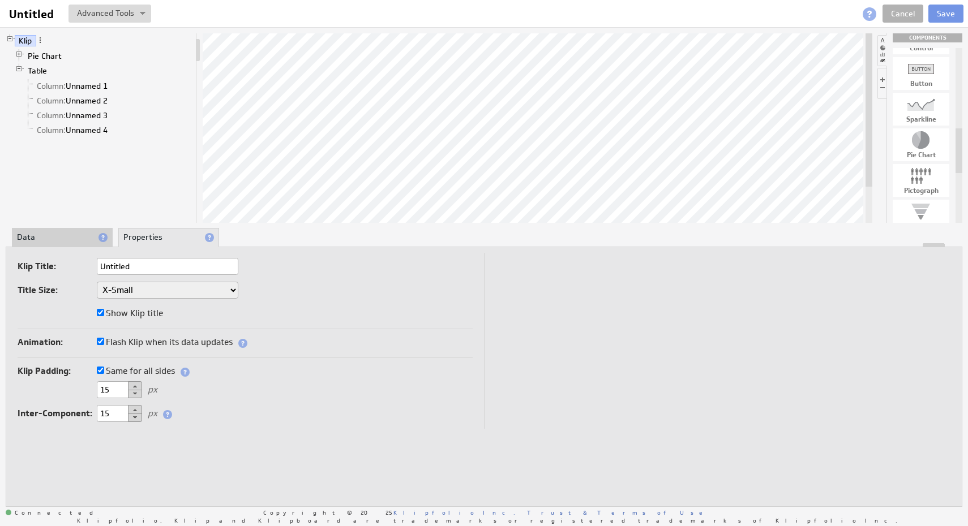
click at [11, 40] on div at bounding box center [10, 39] width 9 height 9
click at [956, 17] on button "Save" at bounding box center [945, 14] width 35 height 18
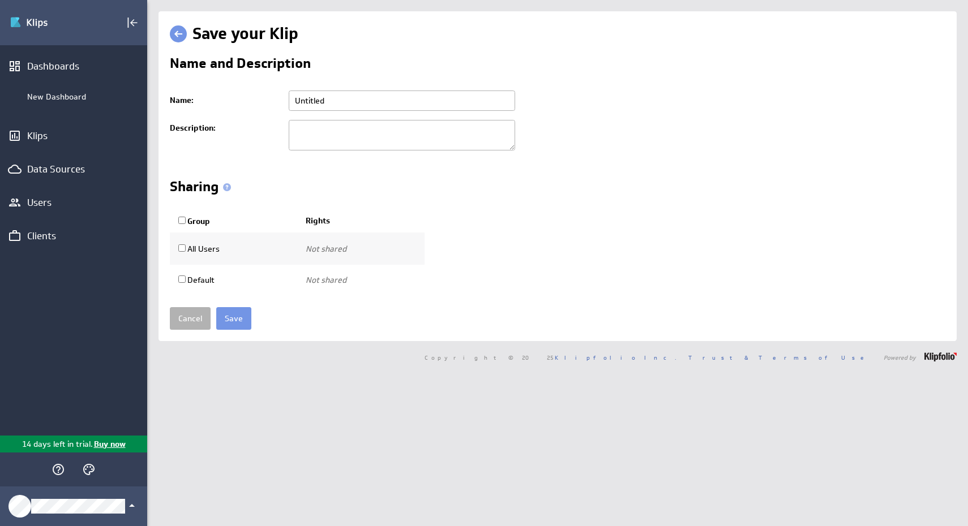
click at [368, 100] on input "Untitled" at bounding box center [402, 101] width 226 height 20
click at [368, 100] on input "text" at bounding box center [402, 101] width 226 height 20
type input "Test"
click at [470, 258] on div "Group Rights All Users Not shared Use only Use and edit Do not share Not shared" at bounding box center [557, 252] width 775 height 87
click at [231, 317] on input "Save" at bounding box center [233, 318] width 35 height 23
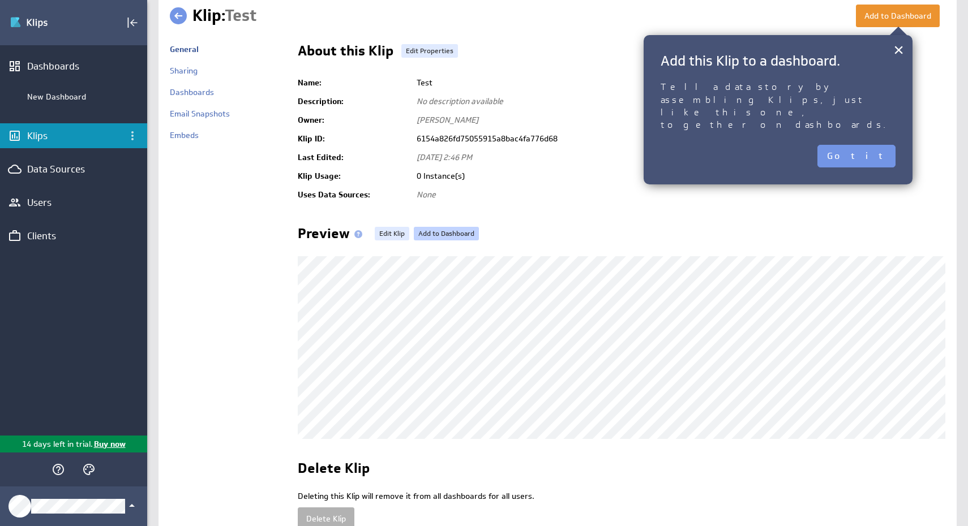
scroll to position [19, 0]
click at [895, 52] on button "×" at bounding box center [898, 49] width 11 height 23
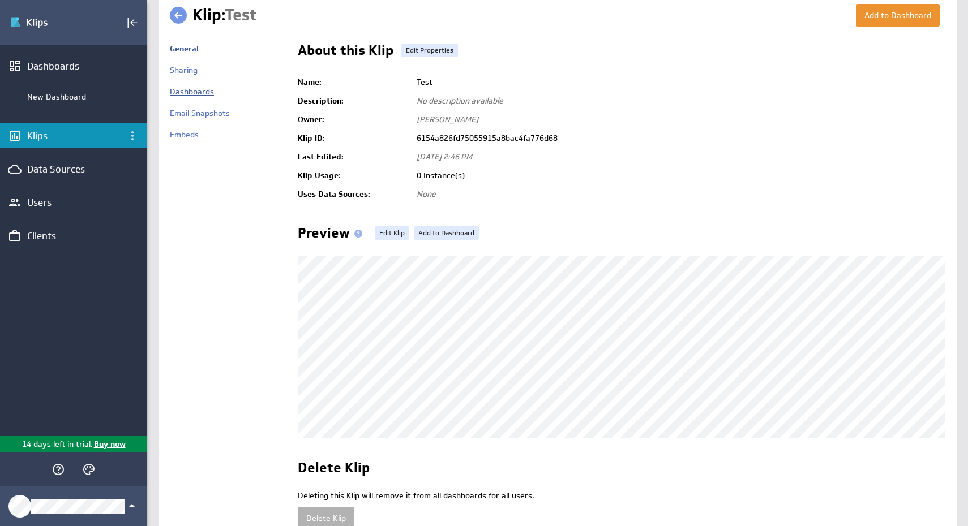
click at [191, 91] on link "Dashboards" at bounding box center [192, 92] width 44 height 10
